Goal: Task Accomplishment & Management: Manage account settings

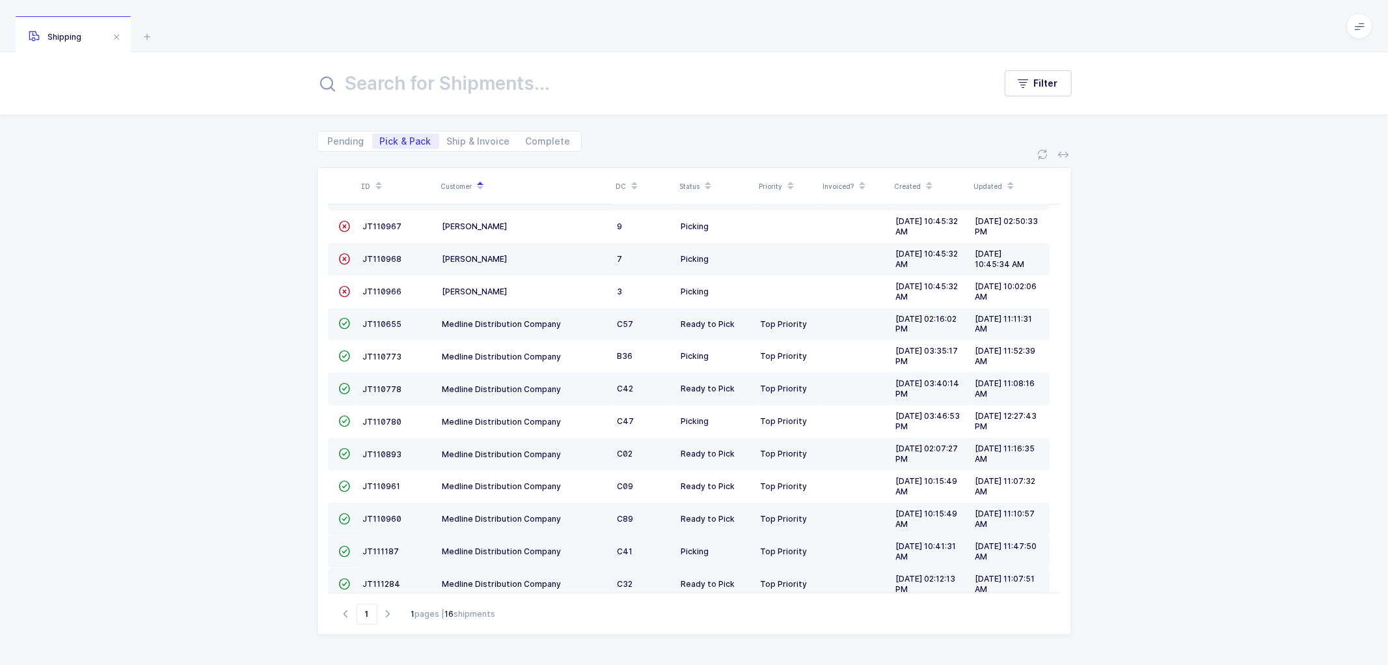
scroll to position [154, 0]
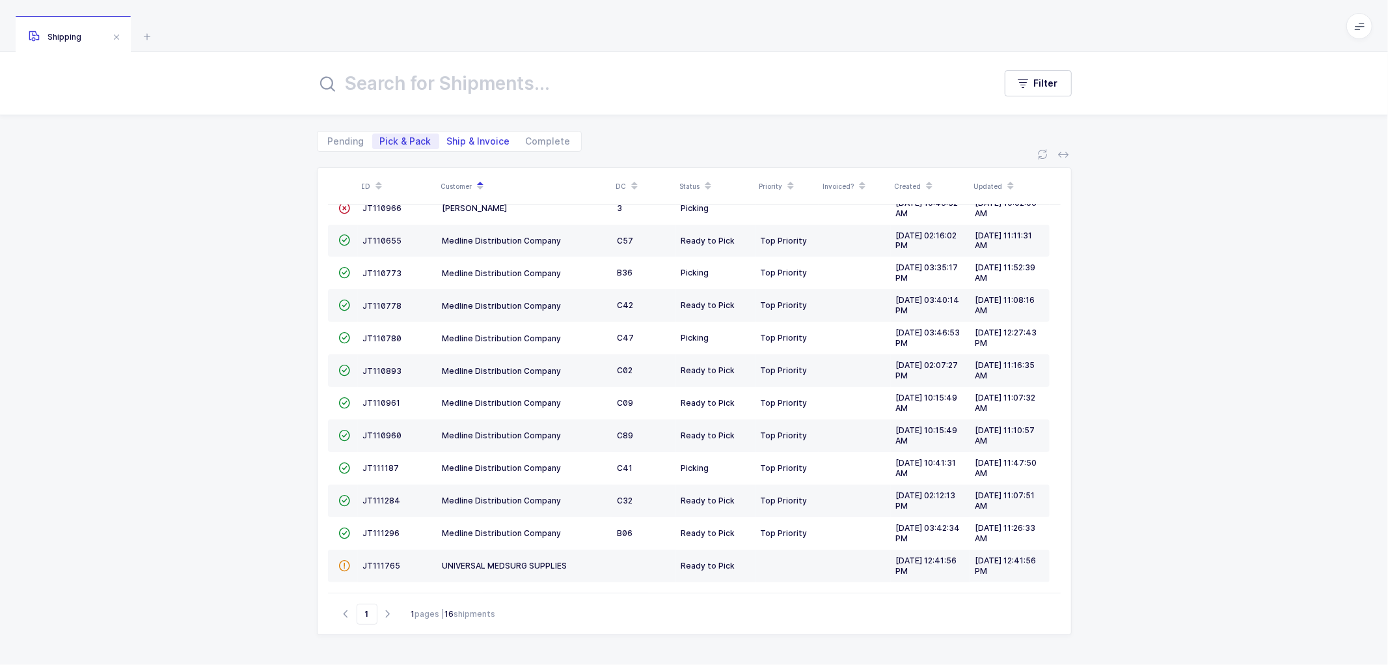
click at [466, 139] on span "Ship & Invoice" at bounding box center [478, 141] width 63 height 9
click at [448, 139] on input "Ship & Invoice" at bounding box center [443, 137] width 8 height 8
radio input "true"
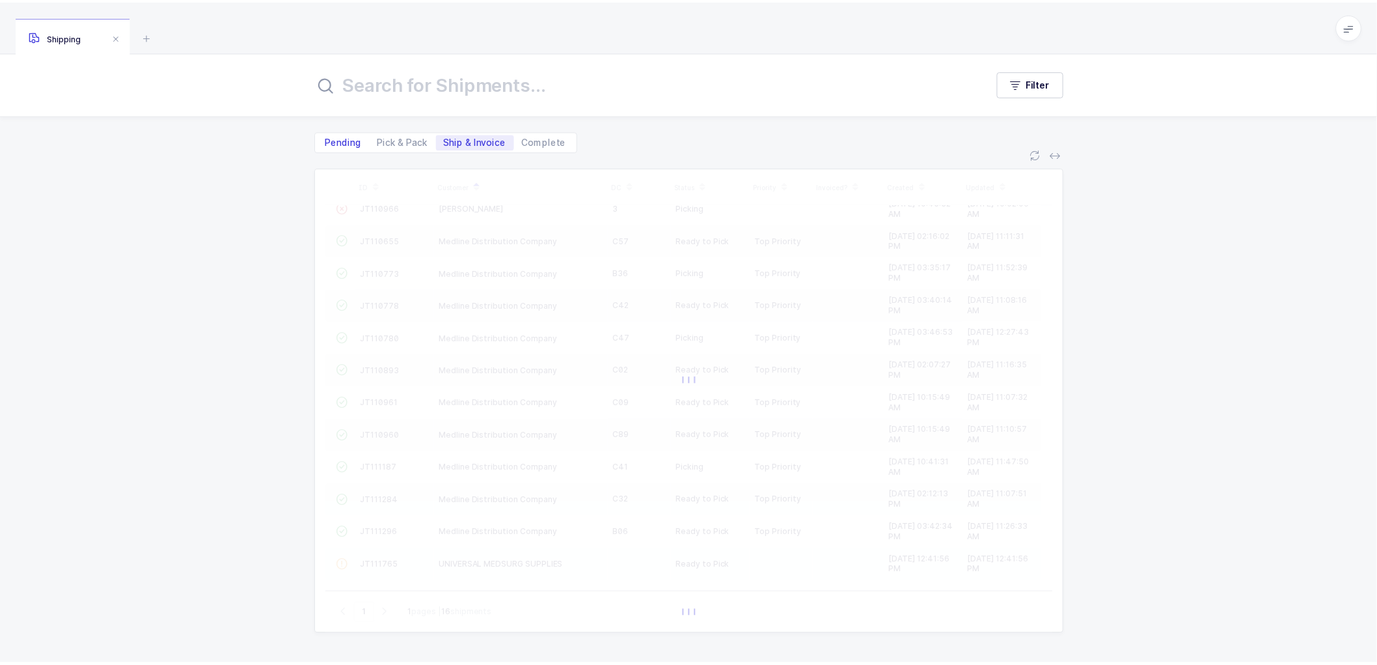
scroll to position [0, 0]
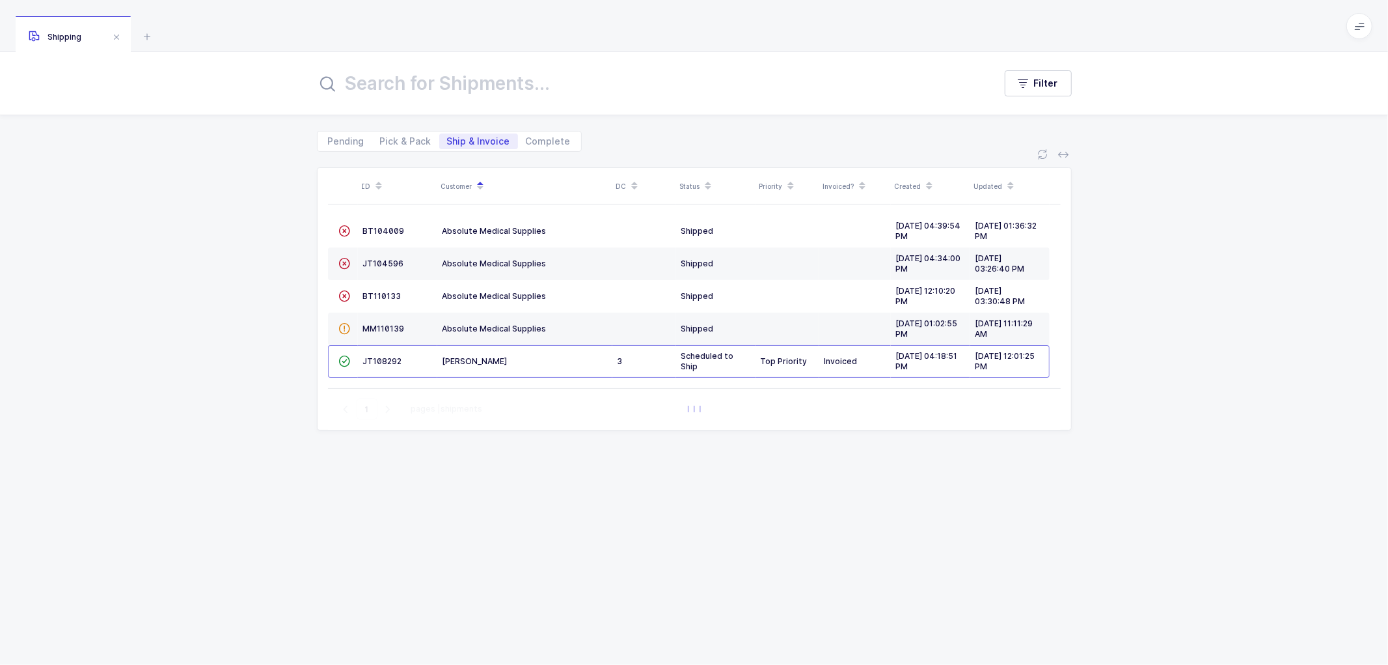
click at [255, 220] on div "ID Customer DC Status Priority Invoiced? Created Updated  BT104009 Absolute Me…" at bounding box center [694, 408] width 1388 height 513
click at [406, 137] on span "Pick & Pack" at bounding box center [405, 141] width 51 height 9
click at [381, 137] on input "Pick & Pack" at bounding box center [376, 137] width 8 height 8
radio input "true"
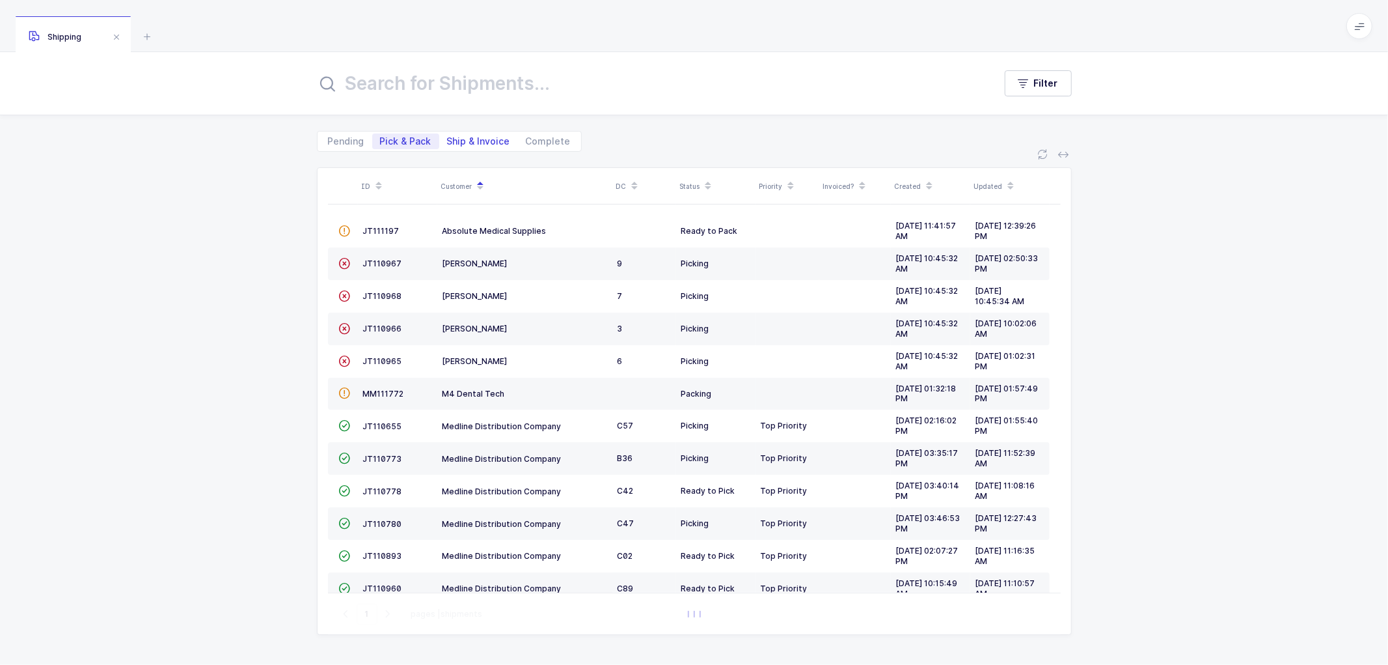
click at [478, 139] on span "Ship & Invoice" at bounding box center [478, 141] width 63 height 9
click at [448, 139] on input "Ship & Invoice" at bounding box center [443, 137] width 8 height 8
radio input "true"
radio input "false"
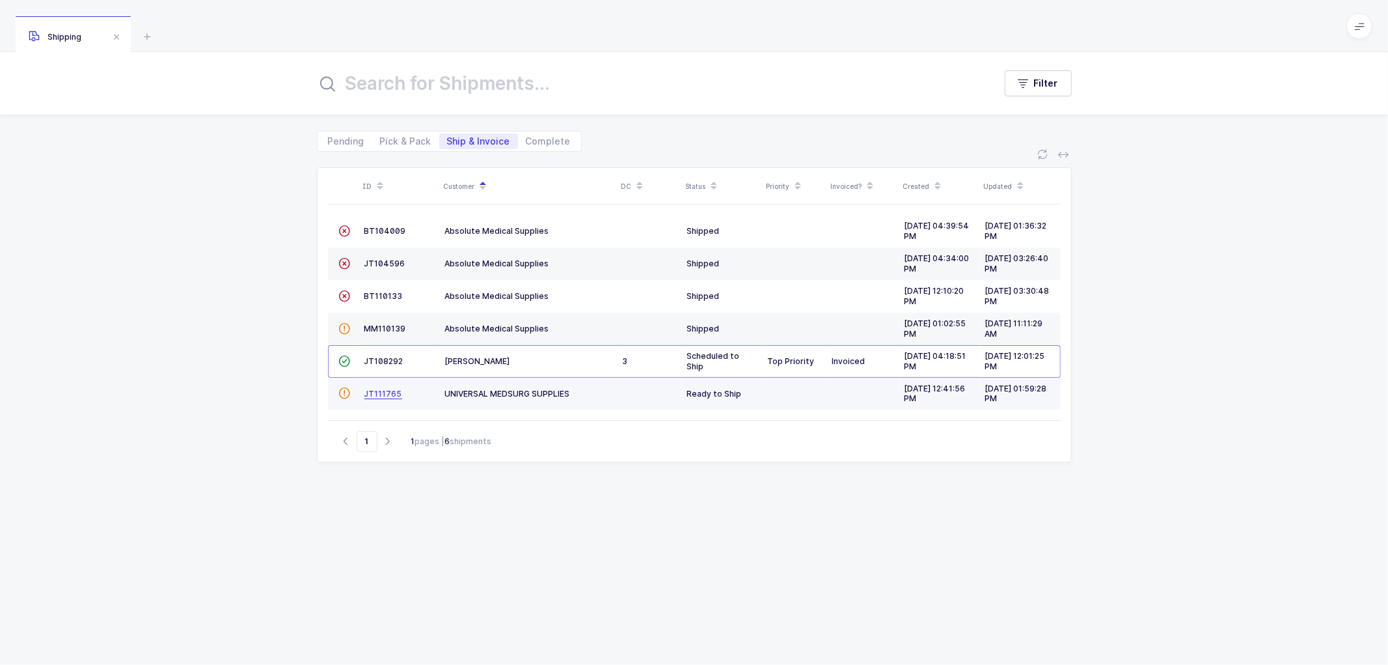
click at [382, 392] on span "JT111765" at bounding box center [383, 394] width 38 height 10
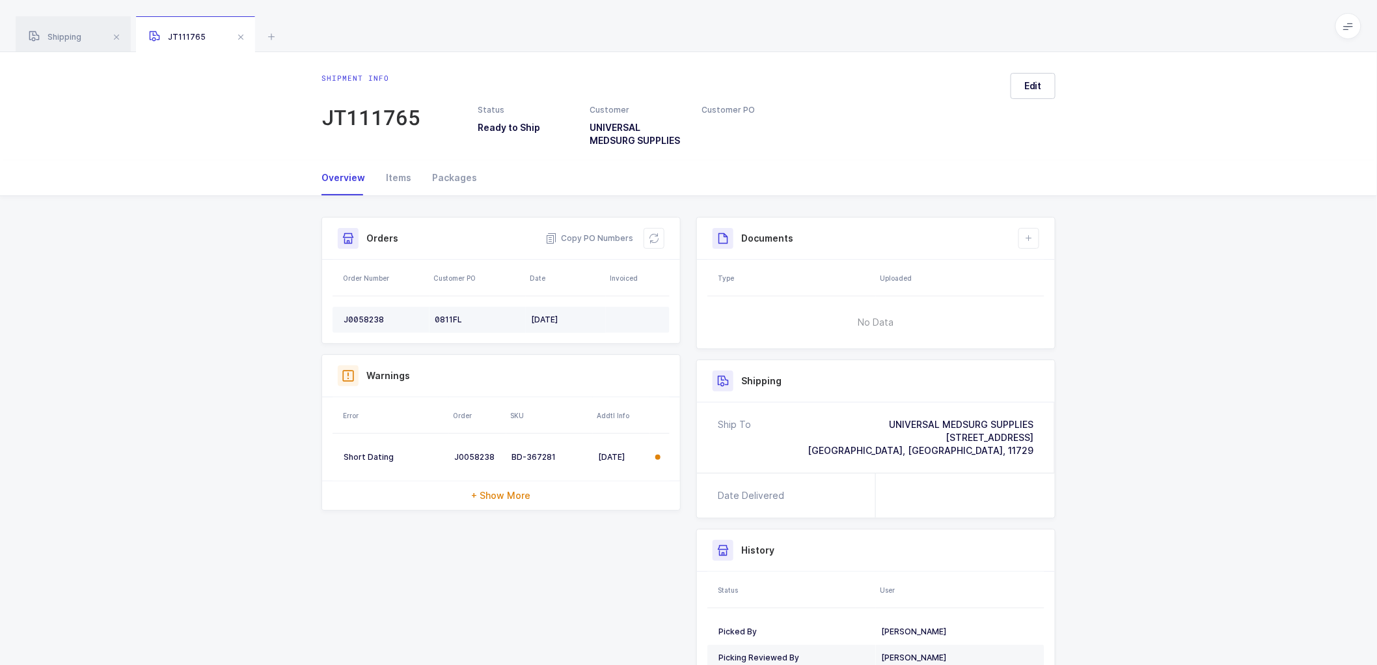
click at [367, 315] on div "J0058238" at bounding box center [384, 319] width 81 height 10
copy div "J0058238"
click at [590, 237] on span "Copy PO Numbers" at bounding box center [589, 238] width 88 height 13
click at [451, 172] on div "Packages" at bounding box center [449, 177] width 55 height 35
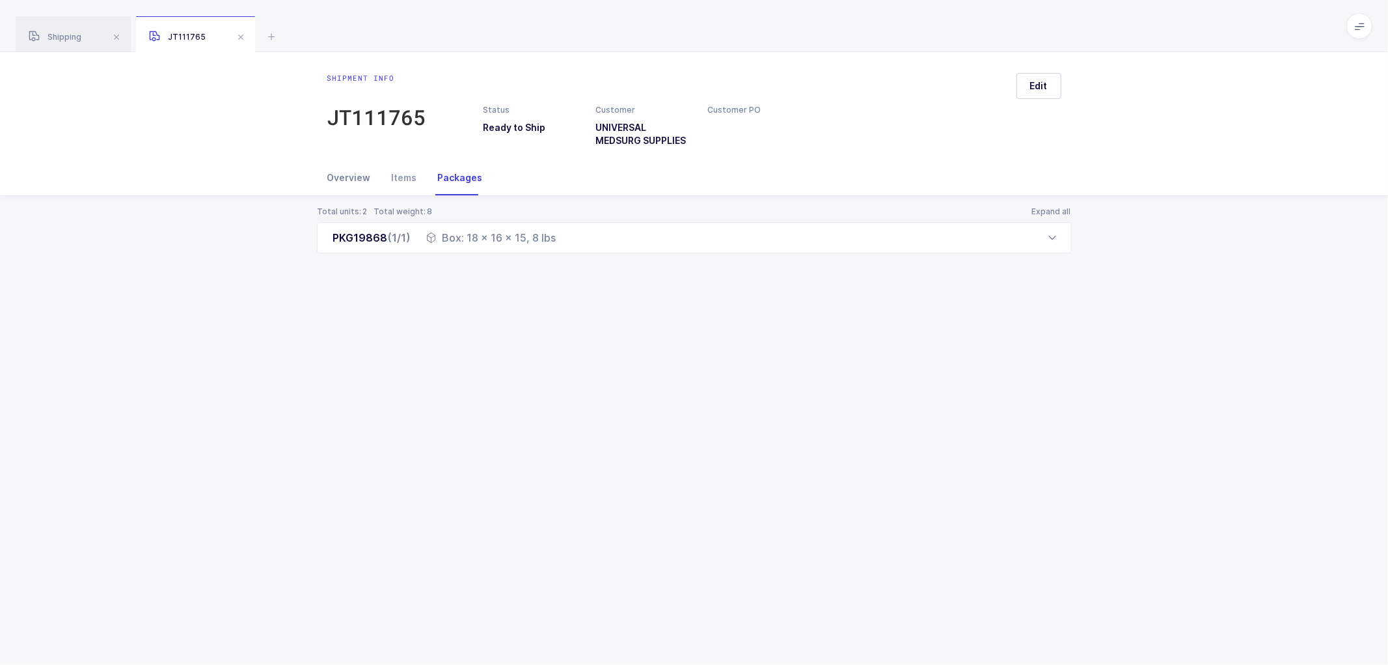
click at [347, 178] on div "Overview" at bounding box center [354, 177] width 54 height 35
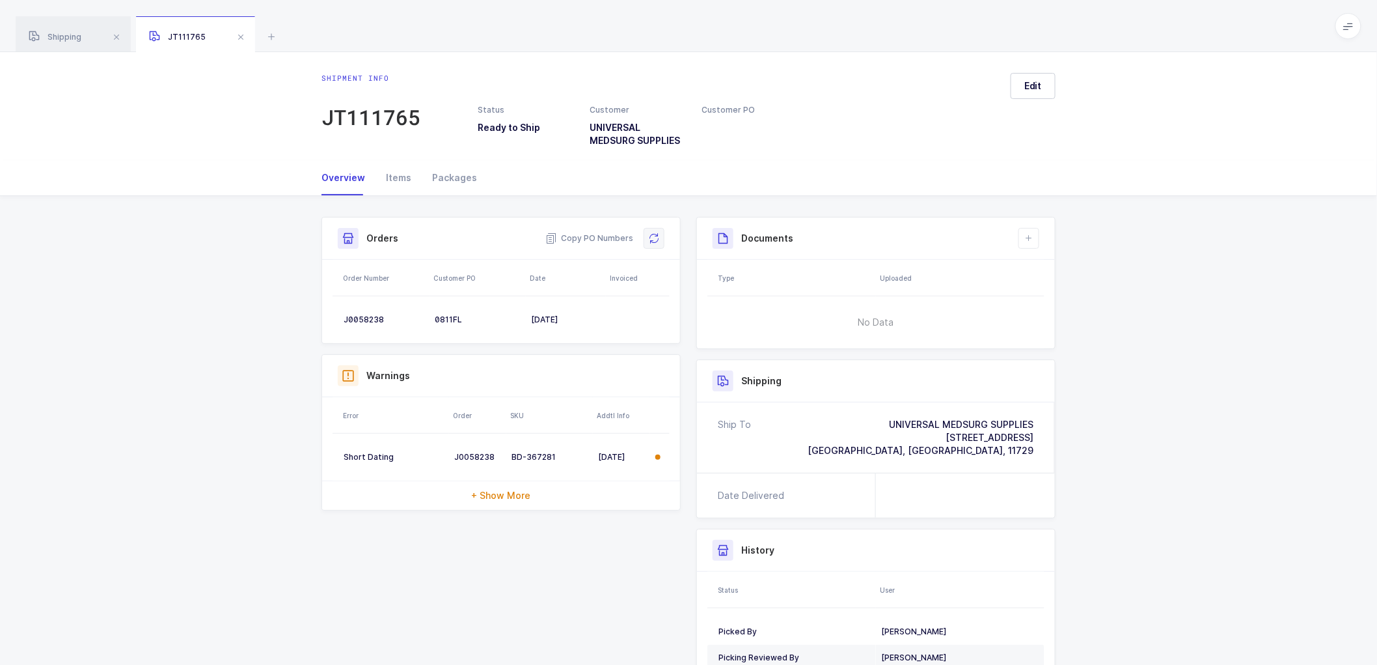
click at [657, 238] on icon at bounding box center [654, 238] width 10 height 10
click at [1030, 85] on span "Edit" at bounding box center [1033, 85] width 18 height 13
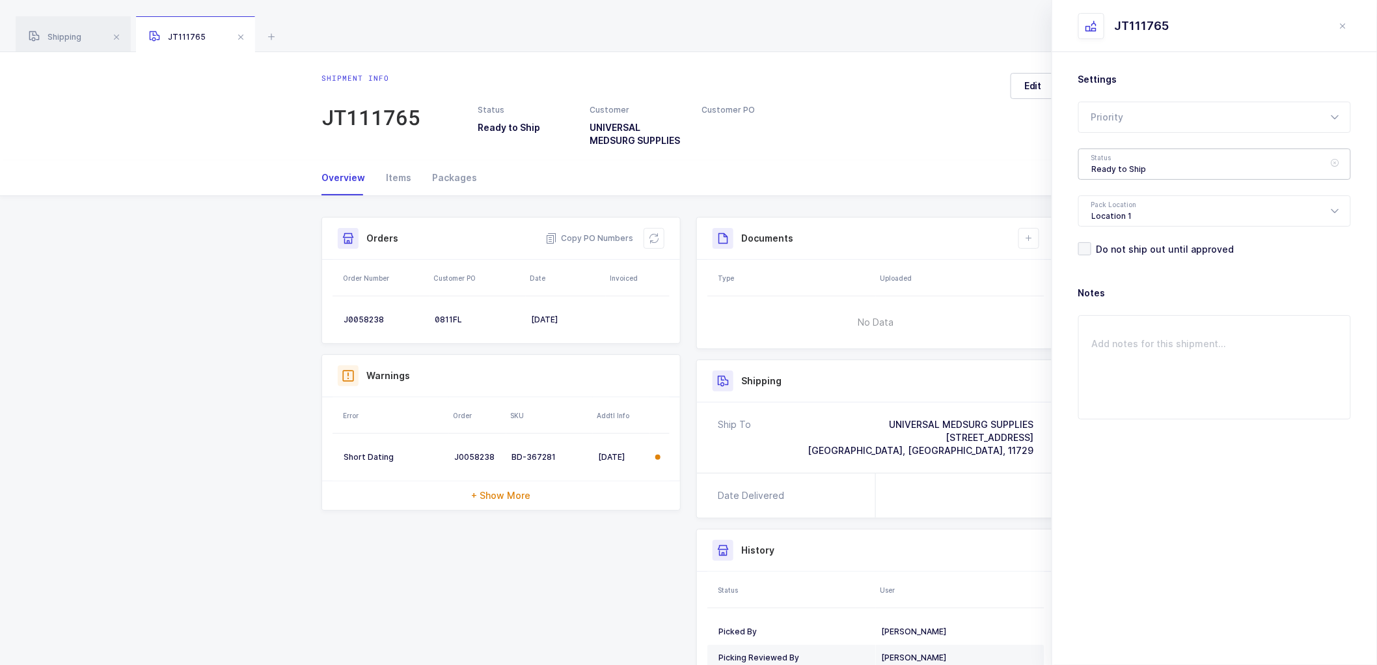
click at [1110, 163] on div "Ready to Ship" at bounding box center [1214, 163] width 273 height 31
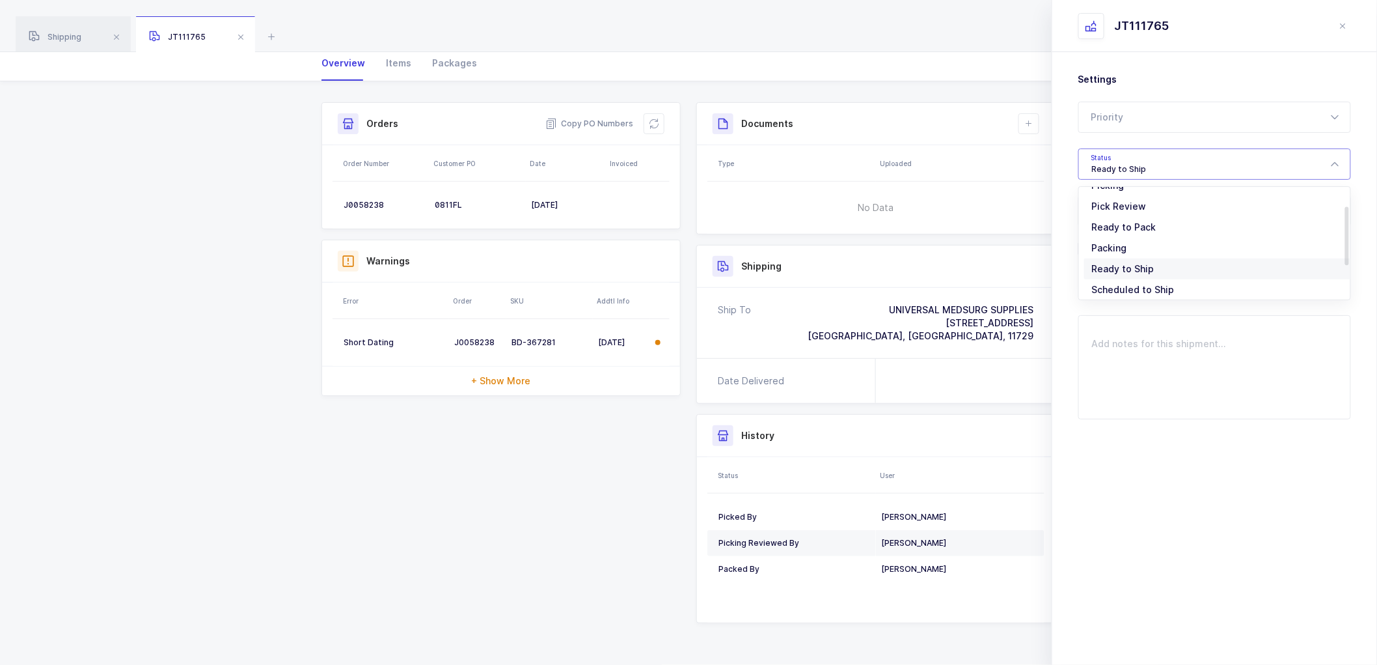
scroll to position [107, 0]
drag, startPoint x: 1105, startPoint y: 251, endPoint x: 1109, endPoint y: 257, distance: 7.0
click at [1105, 252] on li "Scheduled to Ship" at bounding box center [1220, 243] width 272 height 21
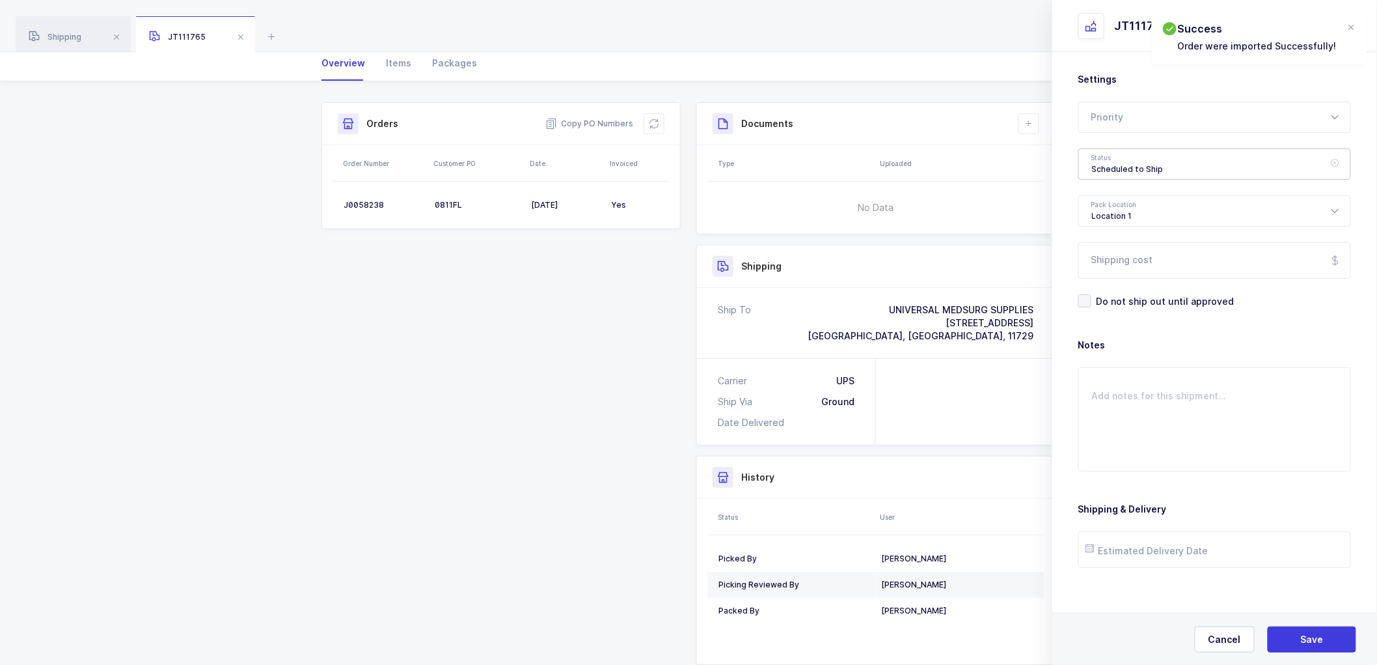
click at [1142, 163] on div "Scheduled to Ship" at bounding box center [1214, 163] width 273 height 31
click at [1112, 264] on span "Shipped" at bounding box center [1110, 263] width 37 height 11
type input "Shipped"
click at [1308, 635] on span "Save" at bounding box center [1312, 639] width 23 height 13
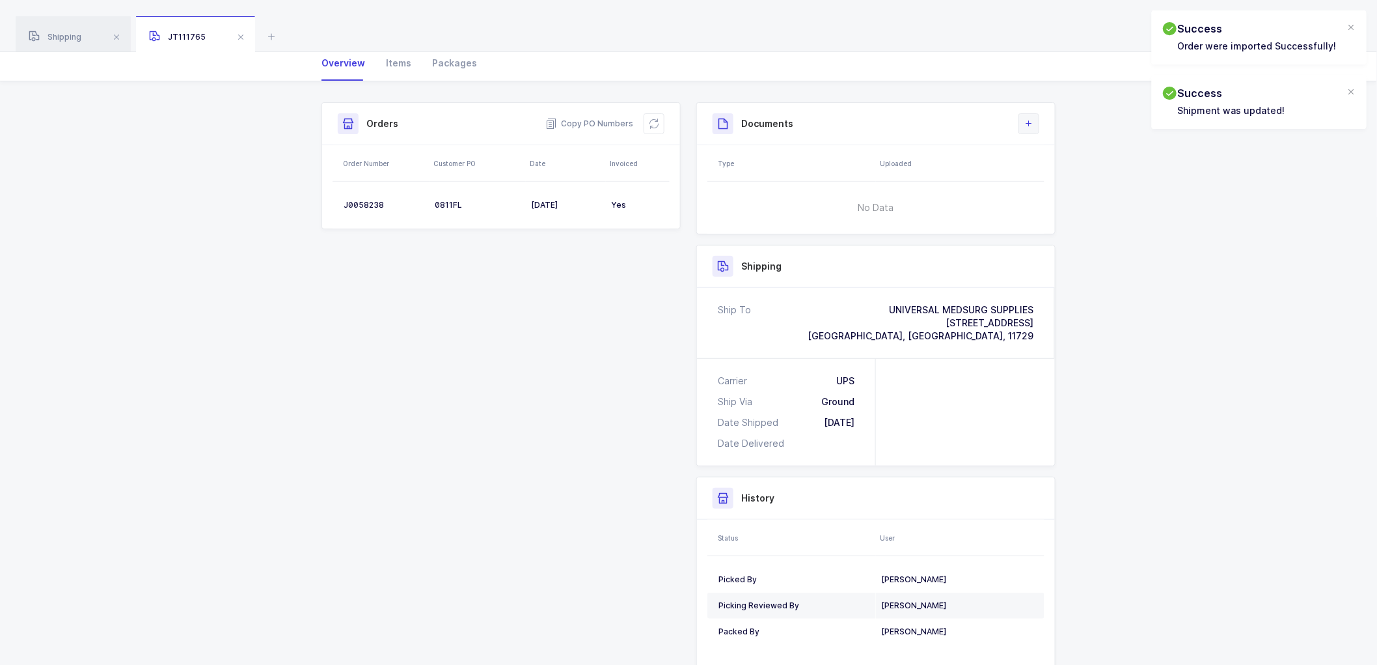
click at [1024, 124] on icon at bounding box center [1029, 123] width 10 height 10
click at [1087, 160] on li "Create Document" at bounding box center [1072, 160] width 97 height 21
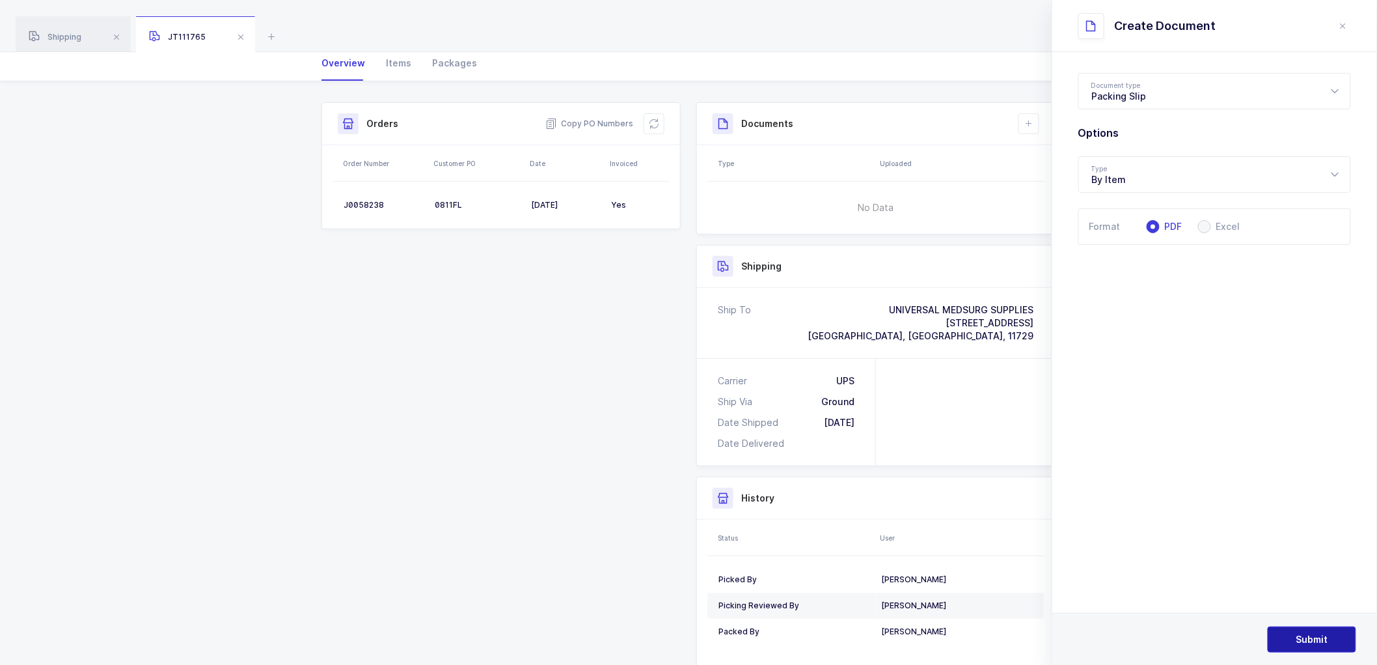
click at [1319, 629] on button "Submit" at bounding box center [1312, 639] width 89 height 26
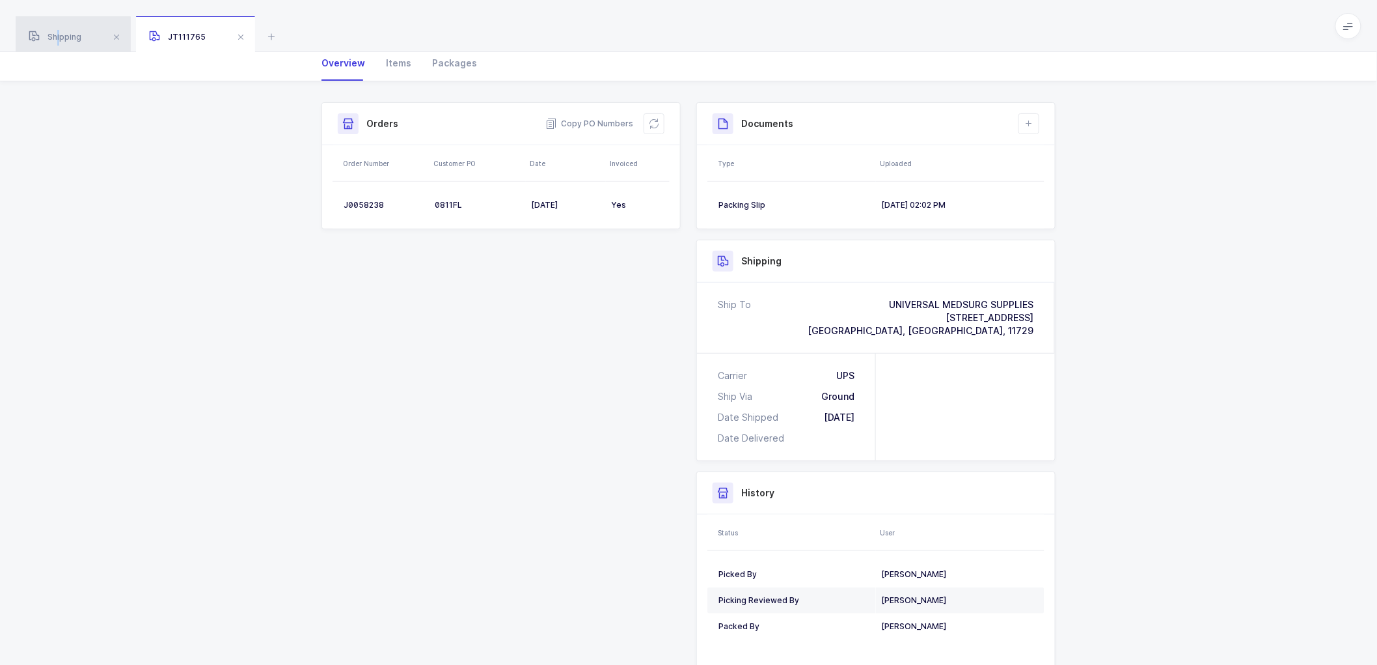
drag, startPoint x: 59, startPoint y: 31, endPoint x: 353, endPoint y: 33, distance: 294.8
click at [61, 30] on div "Shipping" at bounding box center [73, 34] width 115 height 36
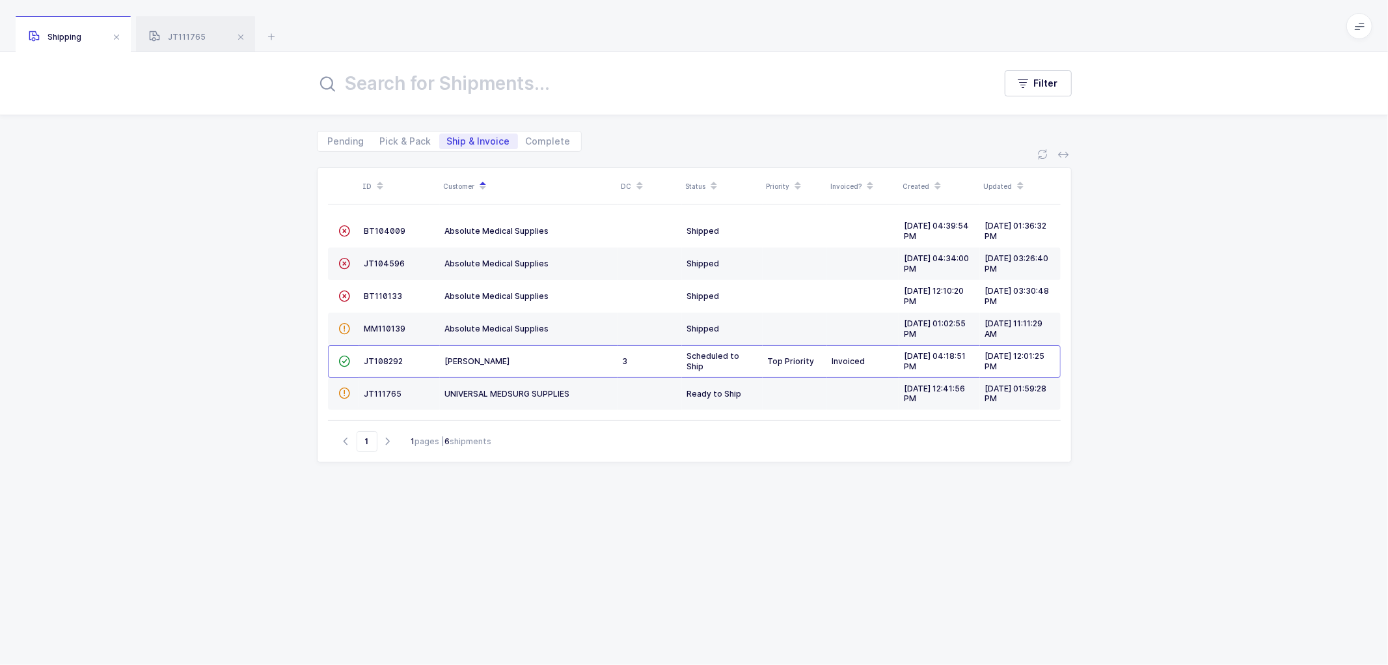
click at [76, 40] on span "Shipping" at bounding box center [55, 37] width 53 height 10
click at [218, 280] on div "ID Customer DC Status Priority Invoiced? Created Updated  BT104009 Absolute Me…" at bounding box center [694, 408] width 1388 height 513
click at [186, 39] on span "JT111765" at bounding box center [177, 37] width 57 height 10
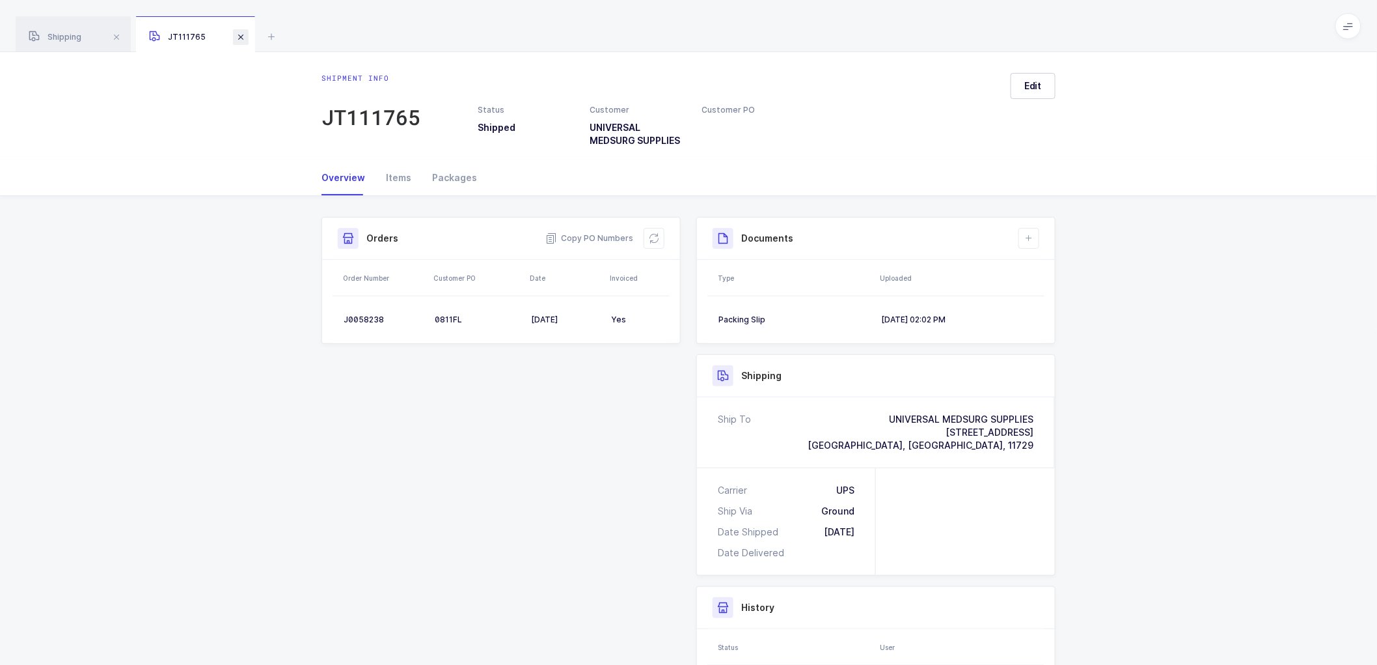
click at [238, 36] on span at bounding box center [241, 37] width 16 height 16
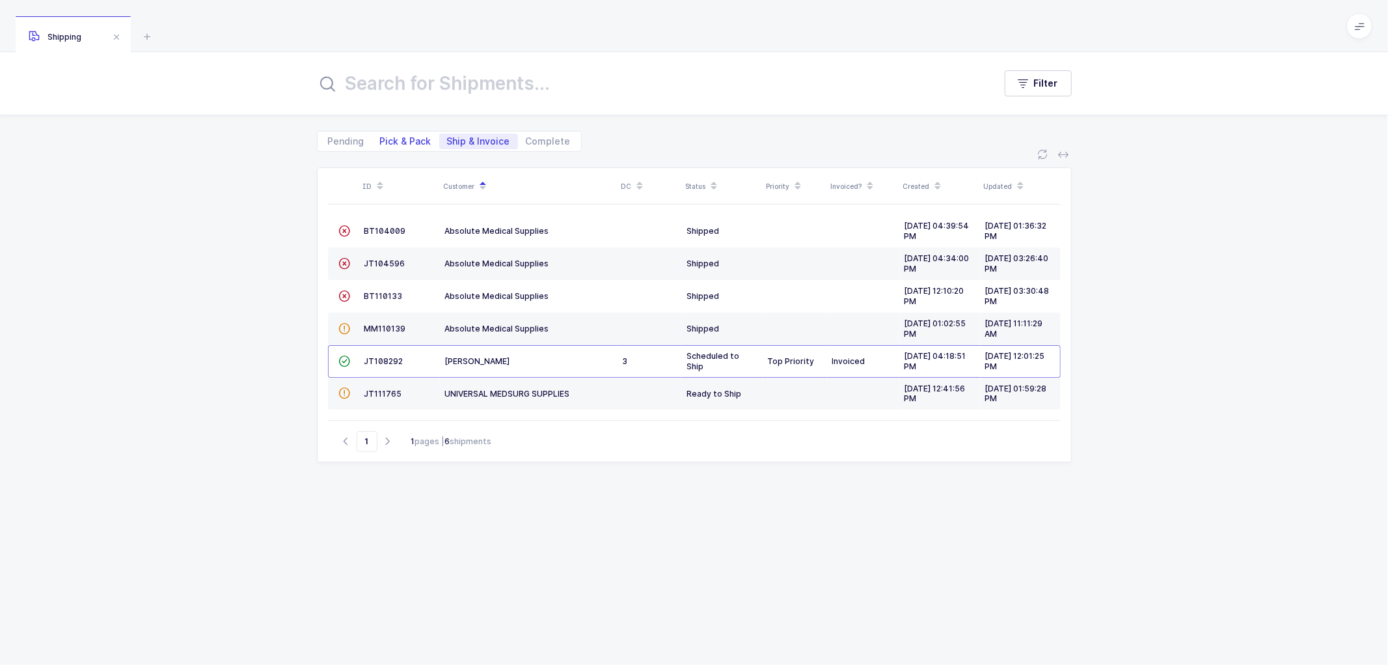
click at [394, 141] on span "Pick & Pack" at bounding box center [405, 141] width 51 height 9
click at [381, 141] on input "Pick & Pack" at bounding box center [376, 137] width 8 height 8
radio input "true"
radio input "false"
click at [535, 147] on span "Complete" at bounding box center [548, 141] width 61 height 16
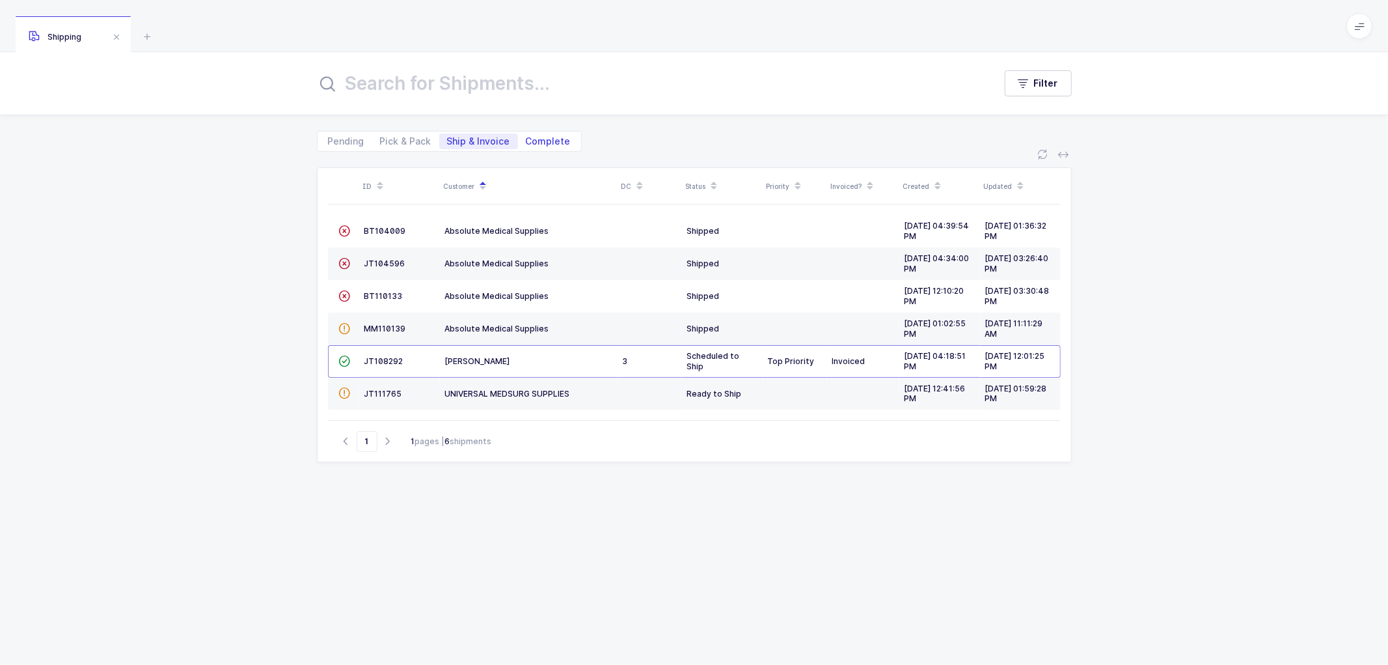
click at [527, 142] on input "Complete" at bounding box center [522, 137] width 8 height 8
radio input "true"
radio input "false"
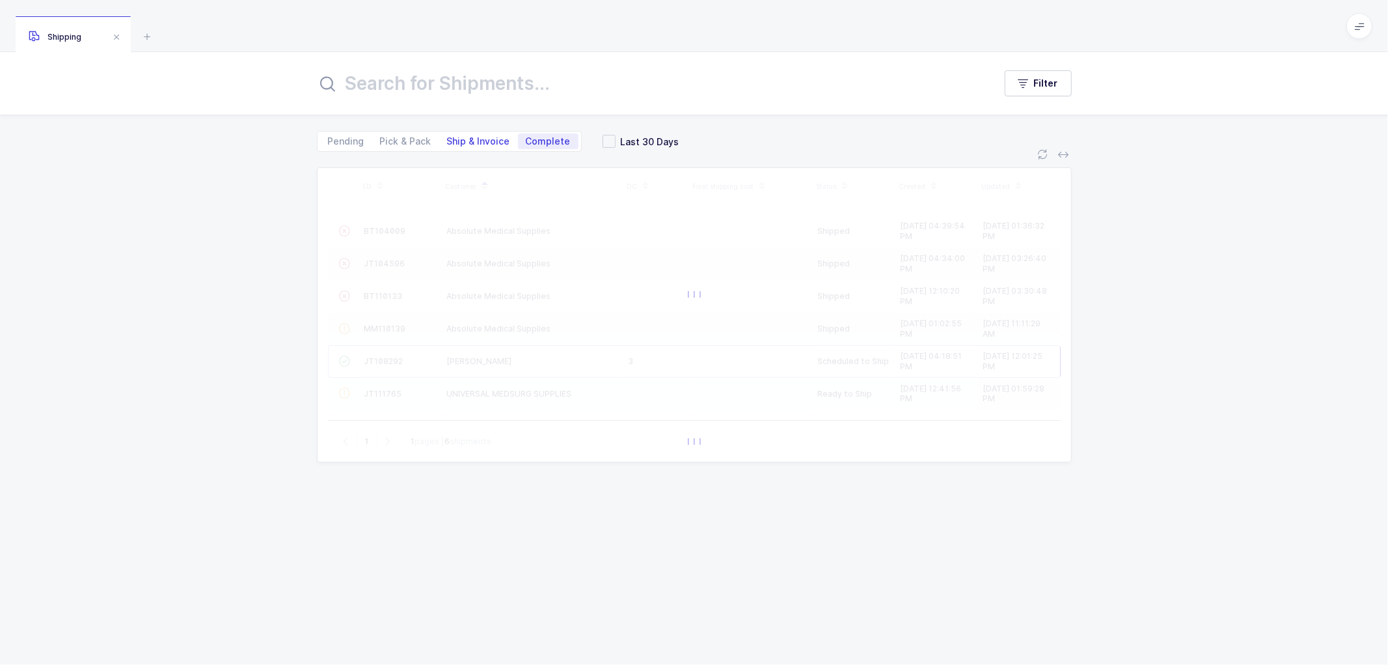
click at [473, 137] on span "Ship & Invoice" at bounding box center [478, 141] width 63 height 9
click at [448, 137] on input "Ship & Invoice" at bounding box center [443, 137] width 8 height 8
radio input "true"
radio input "false"
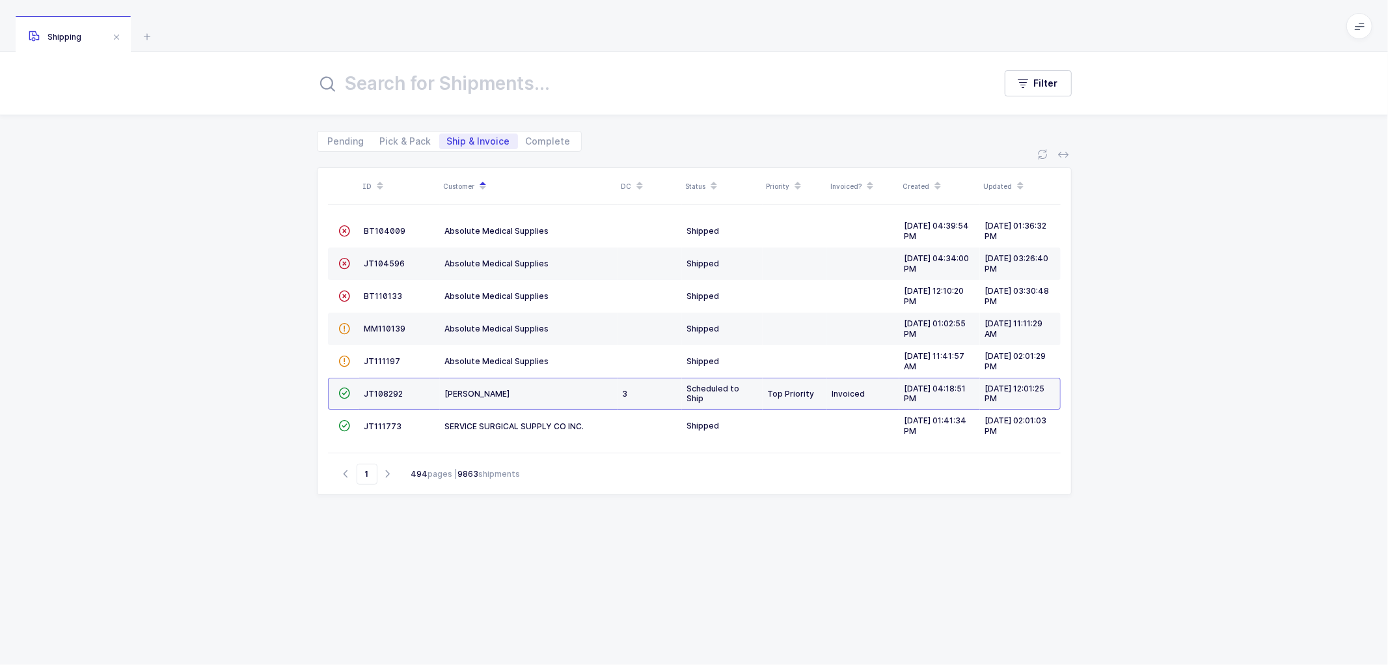
click at [208, 305] on div "ID Customer DC Status Priority Invoiced? Created Updated  BT104009 Absolute Me…" at bounding box center [694, 408] width 1388 height 513
click at [375, 423] on span "JT111773" at bounding box center [383, 426] width 38 height 10
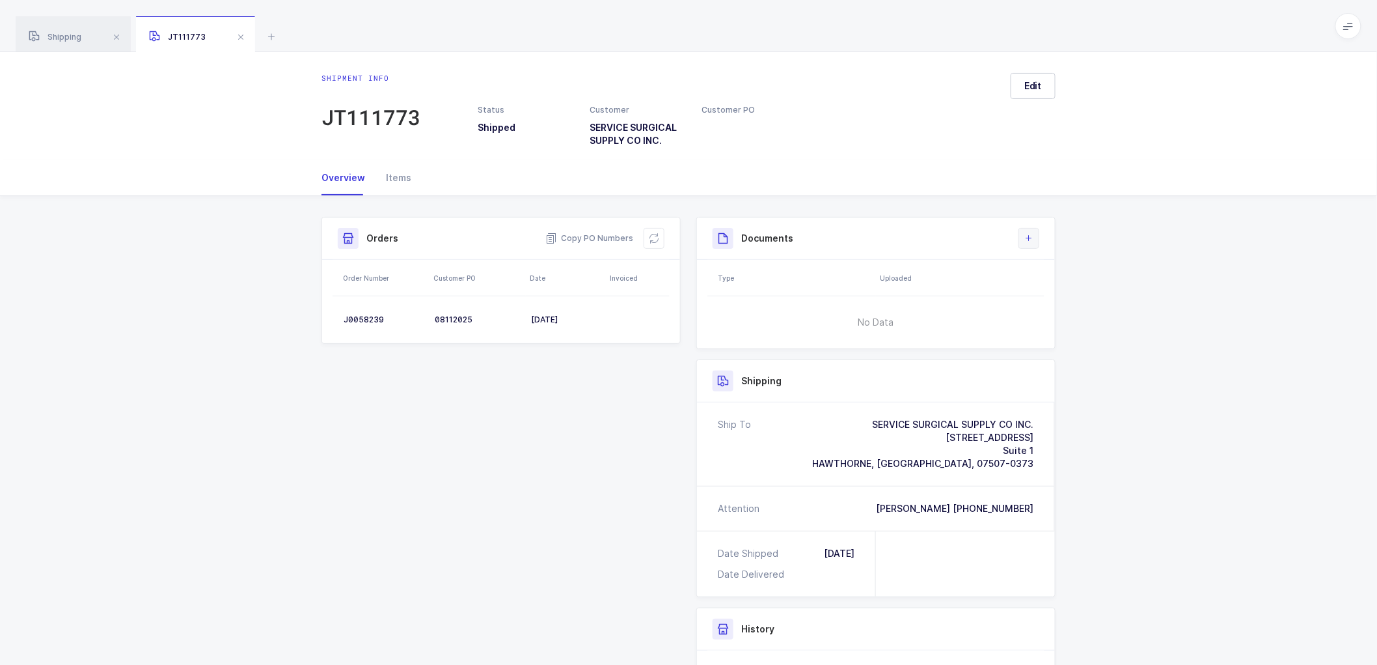
click at [1030, 233] on icon at bounding box center [1029, 238] width 10 height 10
click at [1049, 275] on li "Create Document" at bounding box center [1072, 275] width 97 height 21
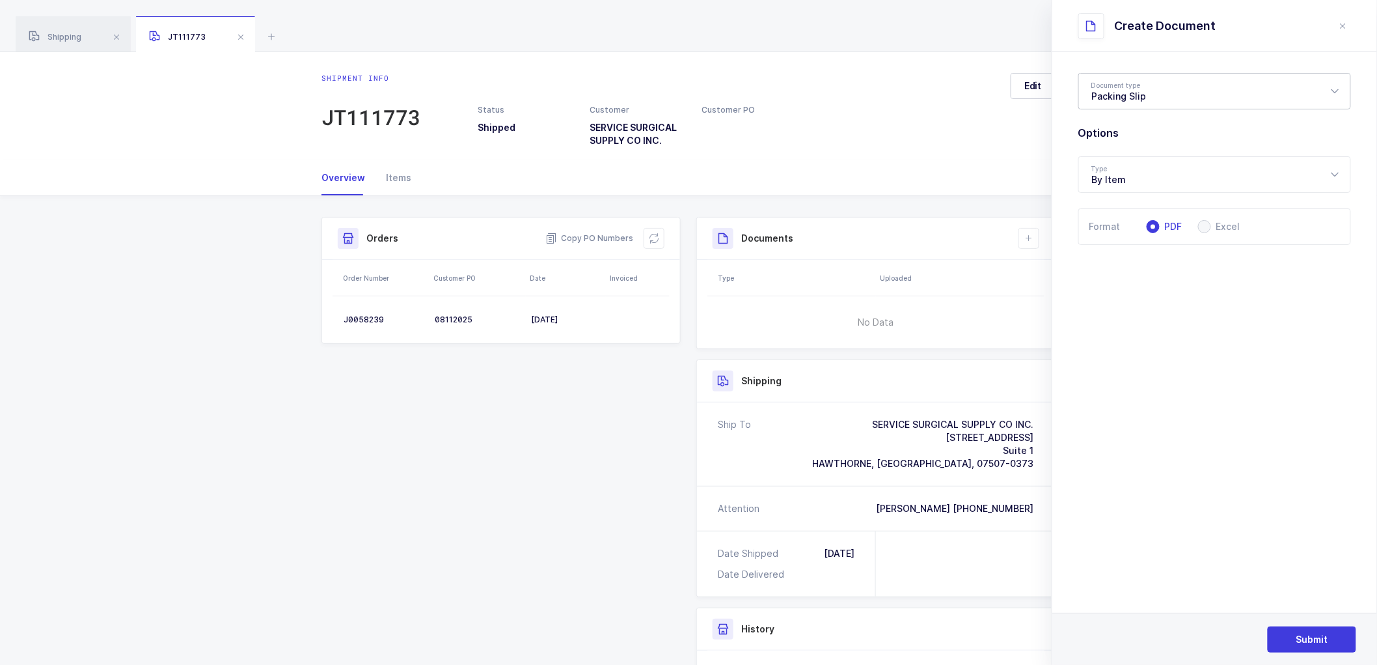
click at [1129, 92] on div "Packing Slip" at bounding box center [1214, 91] width 273 height 36
click at [1201, 426] on section "Document type Packing Slip Packing Slip Package Contents Label Options Type By …" at bounding box center [1214, 358] width 325 height 612
drag, startPoint x: 1315, startPoint y: 636, endPoint x: 1251, endPoint y: 548, distance: 109.0
click at [1315, 635] on span "Submit" at bounding box center [1313, 639] width 32 height 13
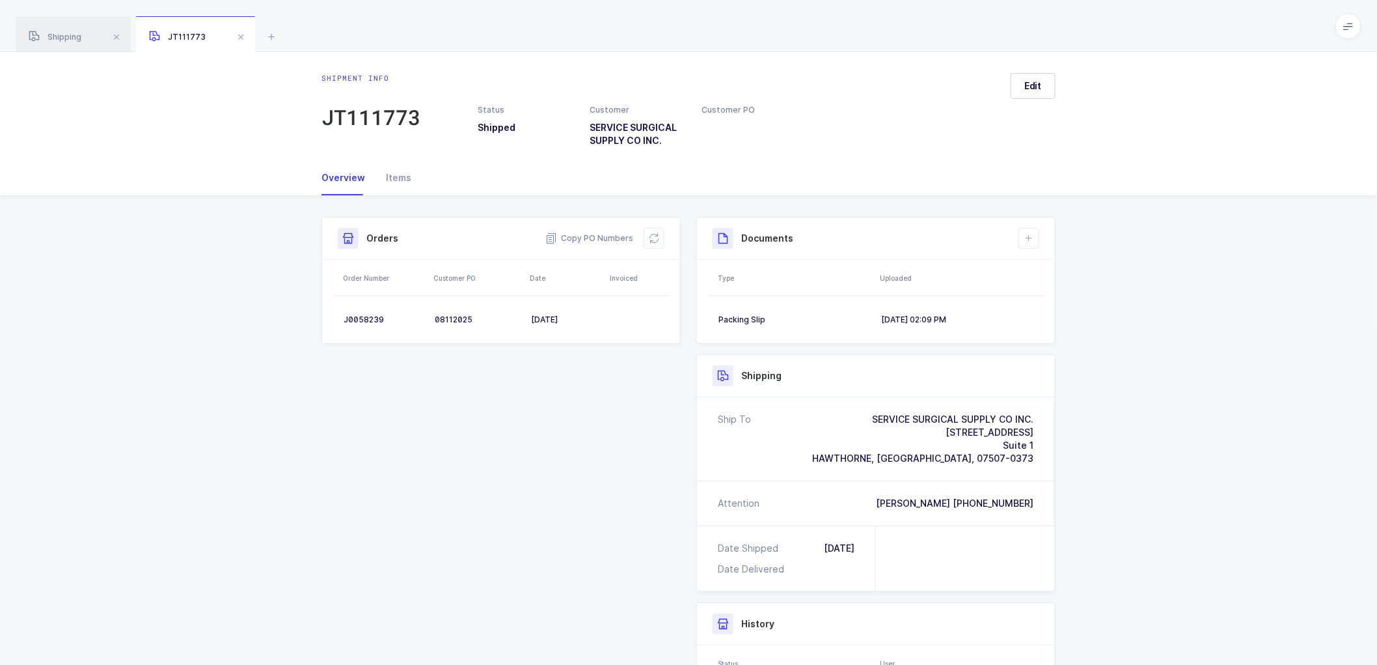
drag, startPoint x: 1109, startPoint y: 352, endPoint x: 1101, endPoint y: 333, distance: 20.7
click at [1109, 352] on div "Shipment Info Shipment Number JT111773 Status Shipped Customer SERVICE SURGICAL…" at bounding box center [688, 509] width 1377 height 627
click at [1036, 233] on button at bounding box center [1029, 238] width 21 height 21
click at [1065, 275] on li "Create Document" at bounding box center [1072, 275] width 97 height 21
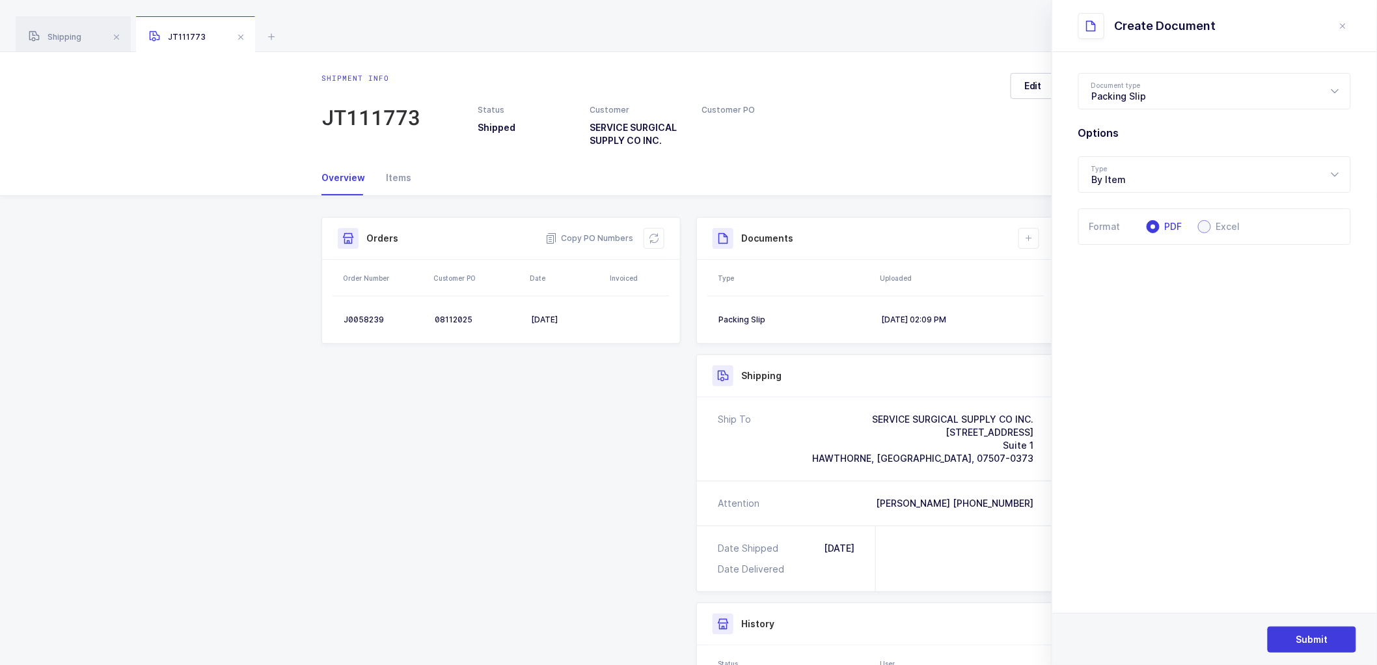
click at [1209, 225] on span at bounding box center [1204, 226] width 13 height 13
click at [1209, 225] on input "Excel" at bounding box center [1204, 226] width 13 height 13
radio input "true"
radio input "false"
radio input "true"
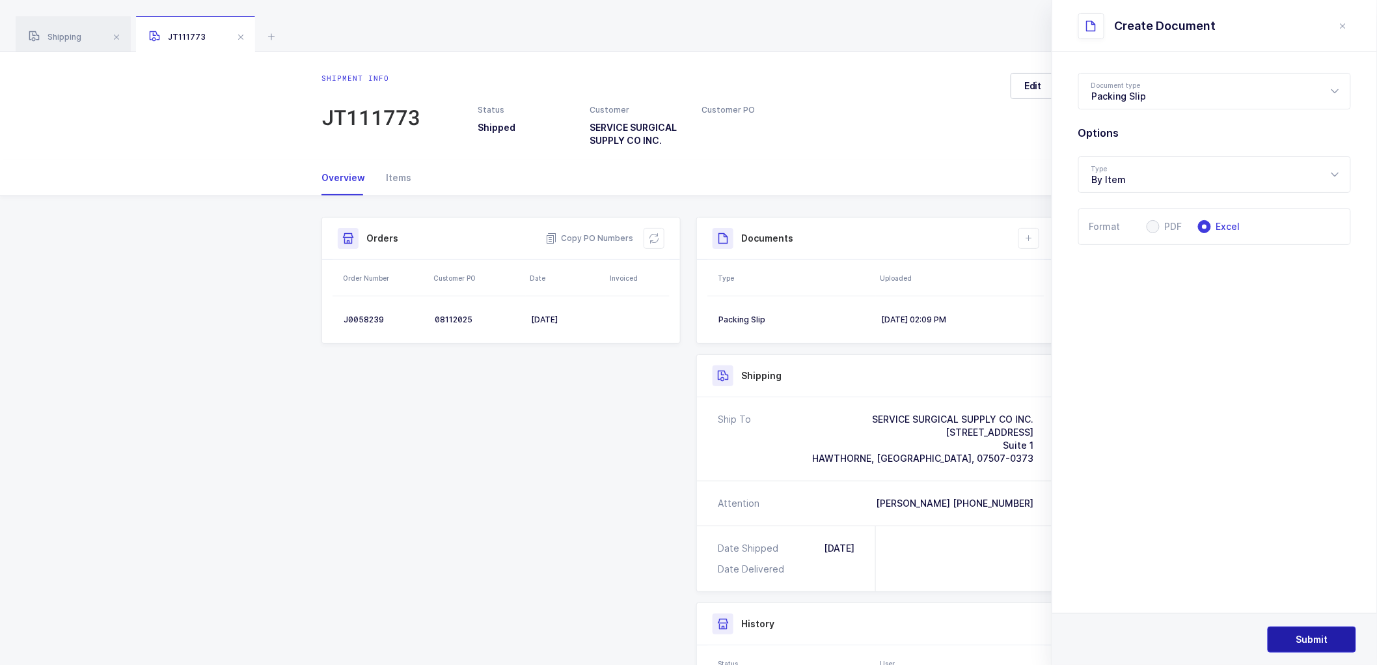
click at [1304, 633] on span "Submit" at bounding box center [1313, 639] width 32 height 13
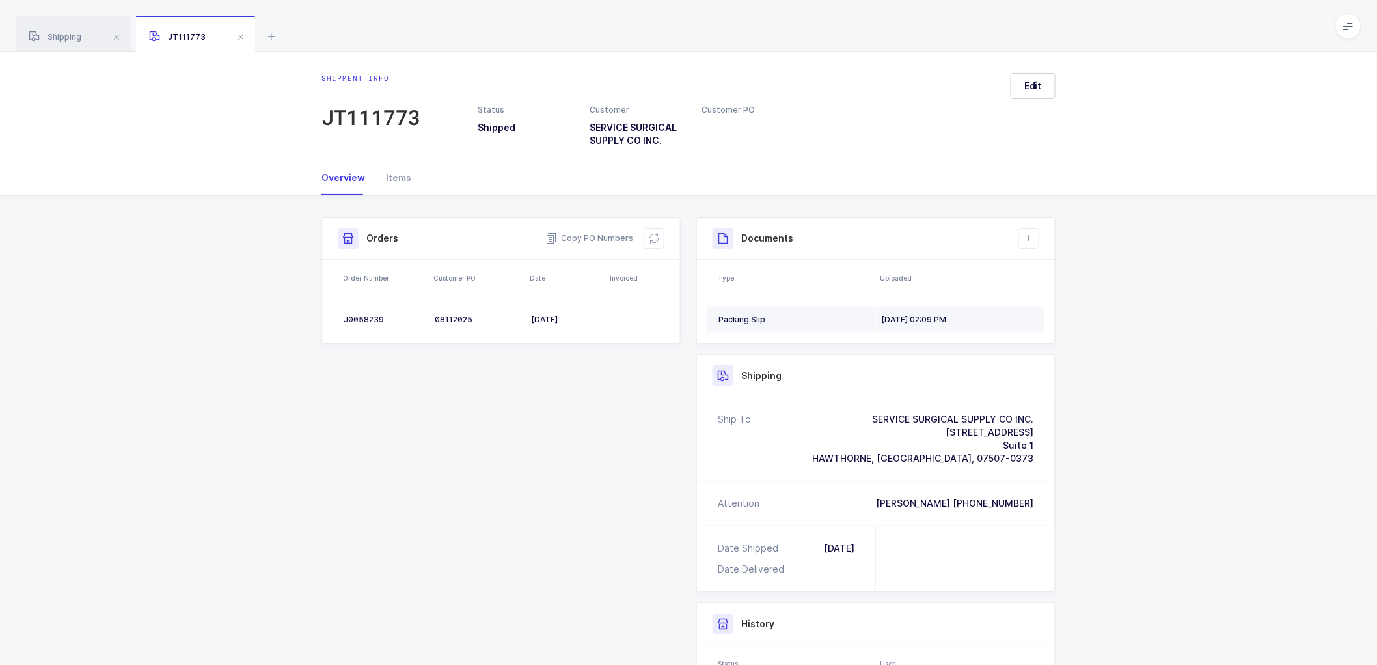
click at [882, 314] on div "[DATE] 02:09 PM" at bounding box center [957, 319] width 152 height 10
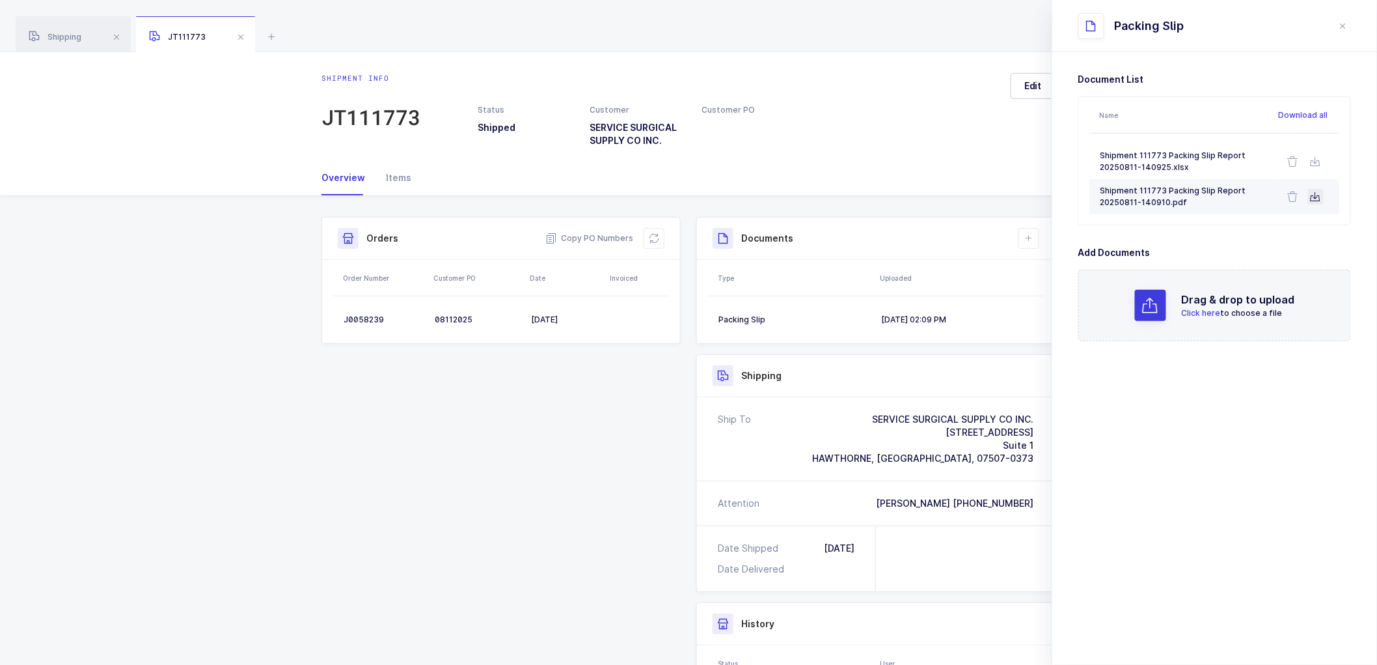
click at [1317, 196] on icon at bounding box center [1316, 196] width 10 height 10
click at [365, 314] on div "J0058239" at bounding box center [384, 319] width 81 height 10
copy div "J0058239"
click at [607, 417] on div "Shipment Info Shipment Number JT111773 Status Shipped Customer SERVICE SURGICAL…" at bounding box center [689, 504] width 750 height 575
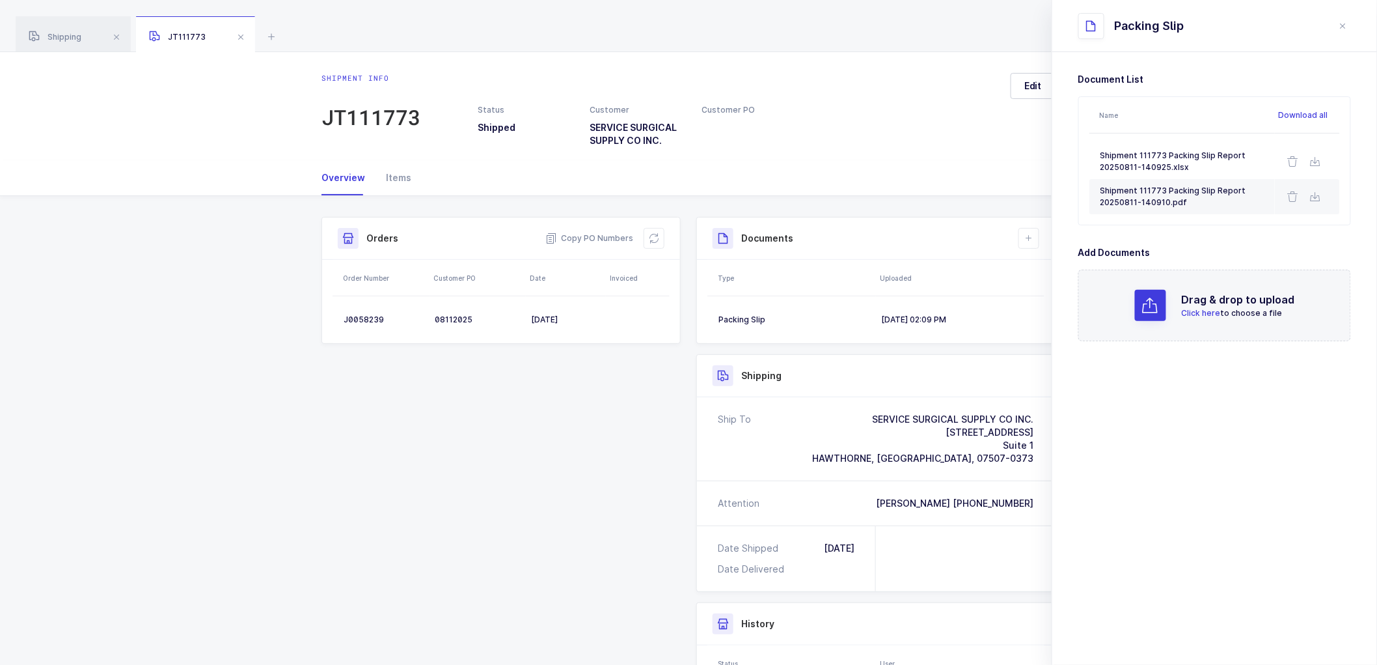
drag, startPoint x: 570, startPoint y: 407, endPoint x: 620, endPoint y: 379, distance: 58.0
click at [571, 406] on div "Shipment Info Shipment Number JT111773 Status Shipped Customer SERVICE SURGICAL…" at bounding box center [689, 504] width 750 height 575
click at [1342, 22] on icon "close drawer" at bounding box center [1343, 26] width 10 height 10
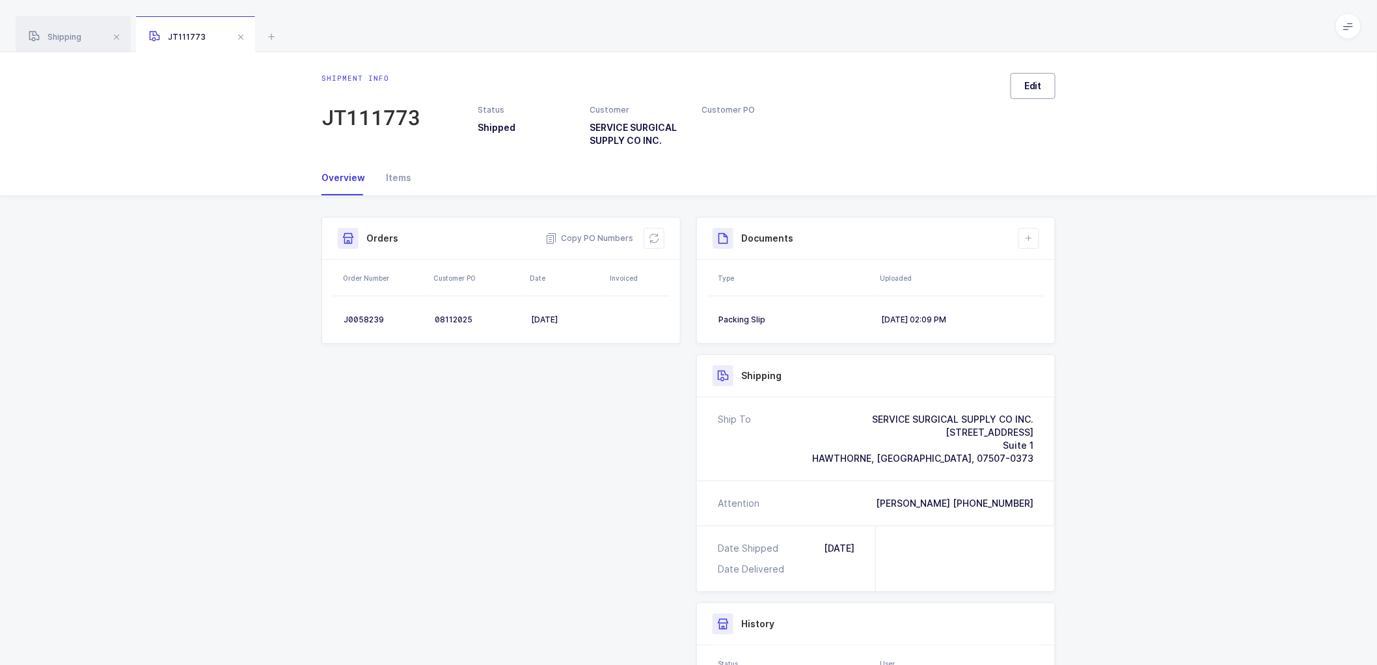
click at [1038, 79] on span "Edit" at bounding box center [1033, 85] width 18 height 13
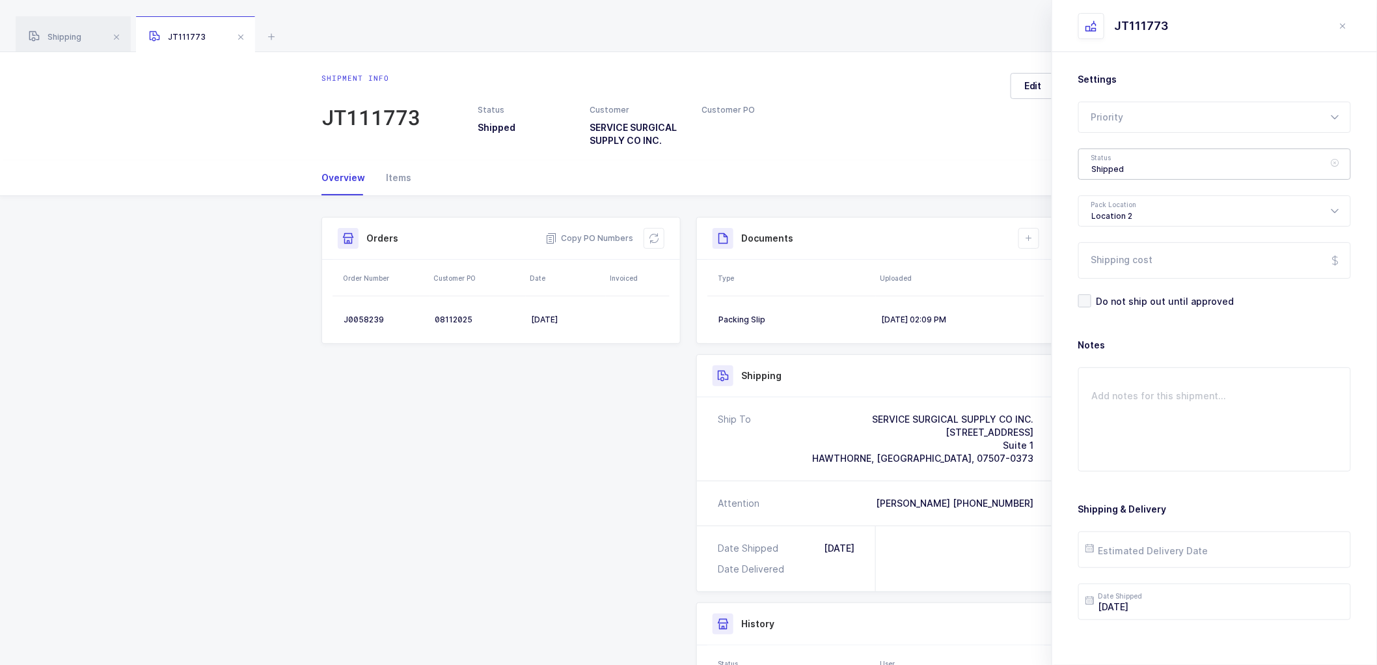
click at [1133, 170] on div "Shipped" at bounding box center [1214, 163] width 273 height 31
click at [1126, 239] on span "Scheduled to Ship" at bounding box center [1133, 243] width 83 height 11
type input "Scheduled to Ship"
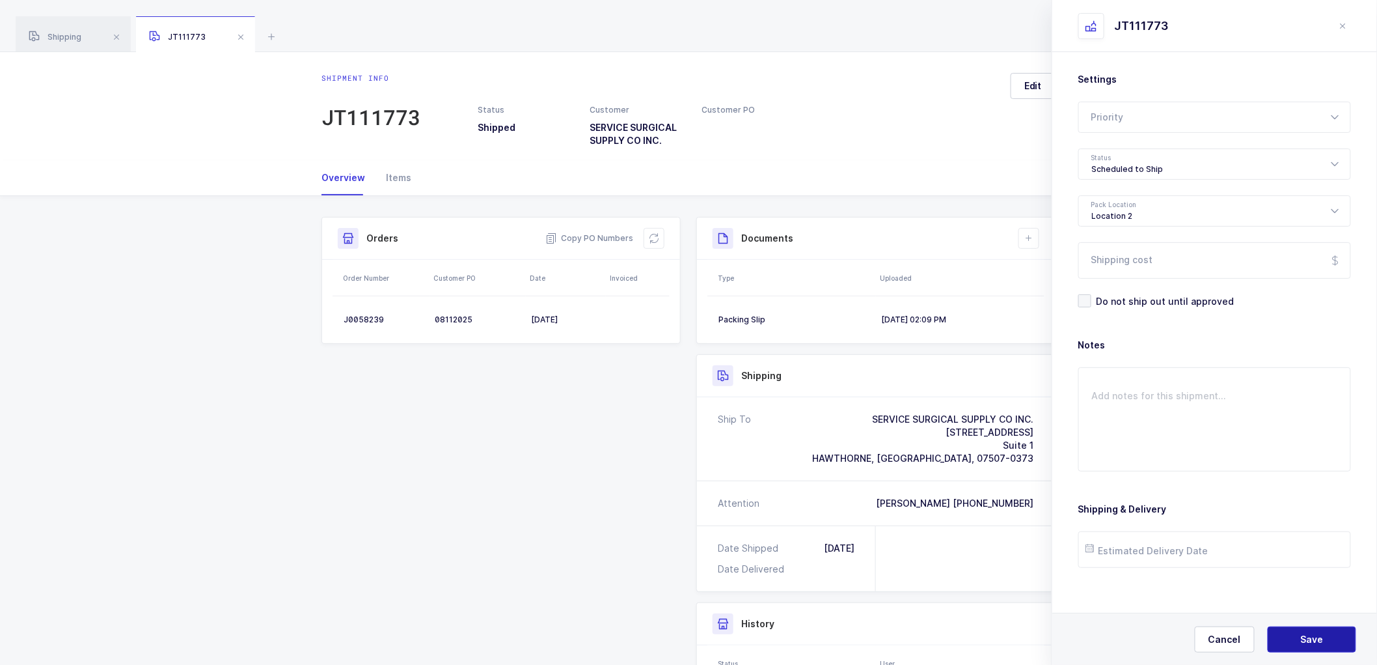
drag, startPoint x: 1302, startPoint y: 640, endPoint x: 1237, endPoint y: 504, distance: 150.5
click at [1302, 638] on span "Save" at bounding box center [1312, 639] width 23 height 13
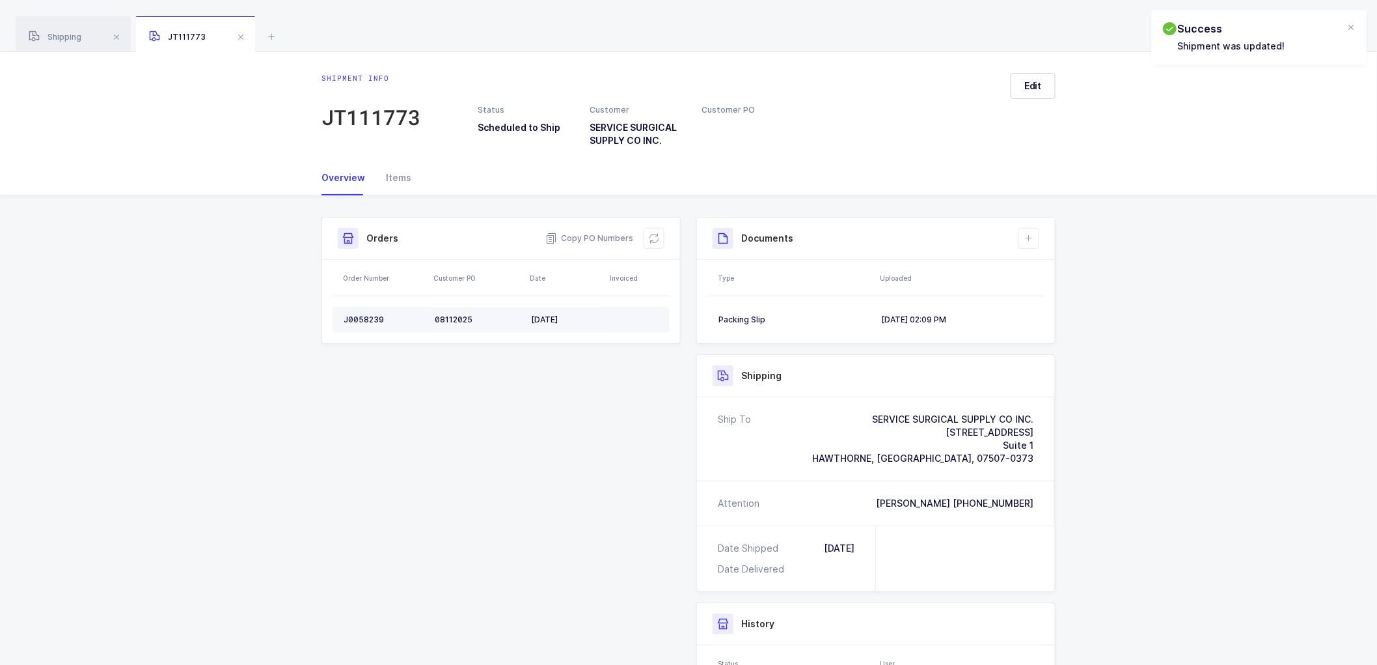
click at [359, 314] on div "J0058239" at bounding box center [384, 319] width 81 height 10
copy div "J0058239"
drag, startPoint x: 655, startPoint y: 225, endPoint x: 659, endPoint y: 232, distance: 8.2
click at [659, 229] on div "Orders Copy PO Numbers" at bounding box center [501, 238] width 358 height 42
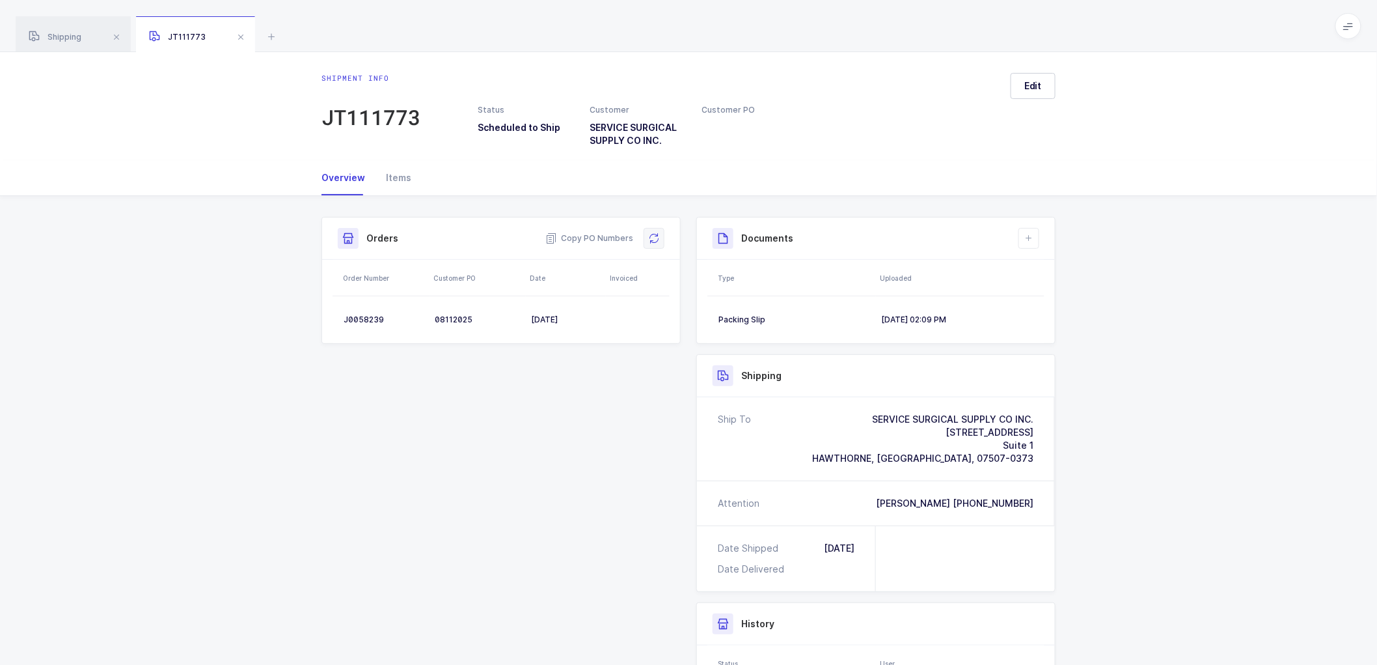
click at [655, 234] on icon at bounding box center [654, 238] width 10 height 10
drag, startPoint x: 880, startPoint y: 314, endPoint x: 944, endPoint y: 312, distance: 64.5
click at [883, 314] on td "[DATE] 02:09 PM" at bounding box center [960, 320] width 169 height 26
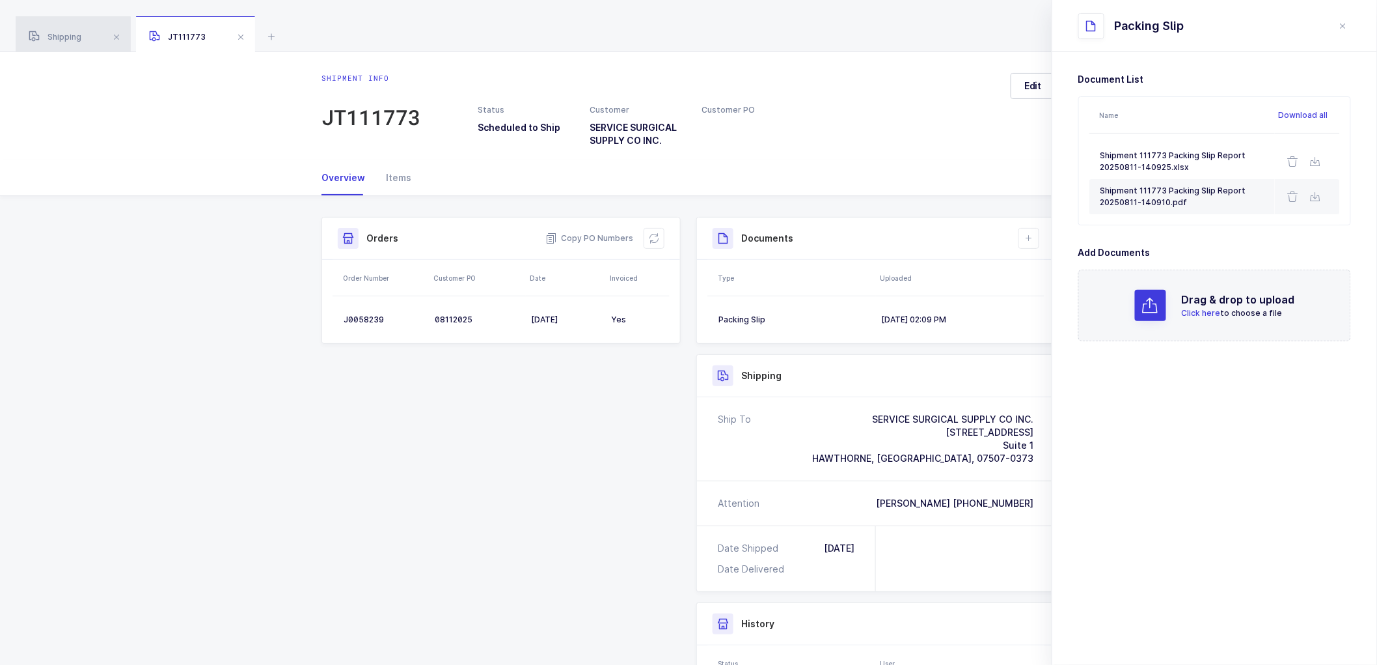
click at [85, 36] on div "Shipping" at bounding box center [73, 34] width 115 height 36
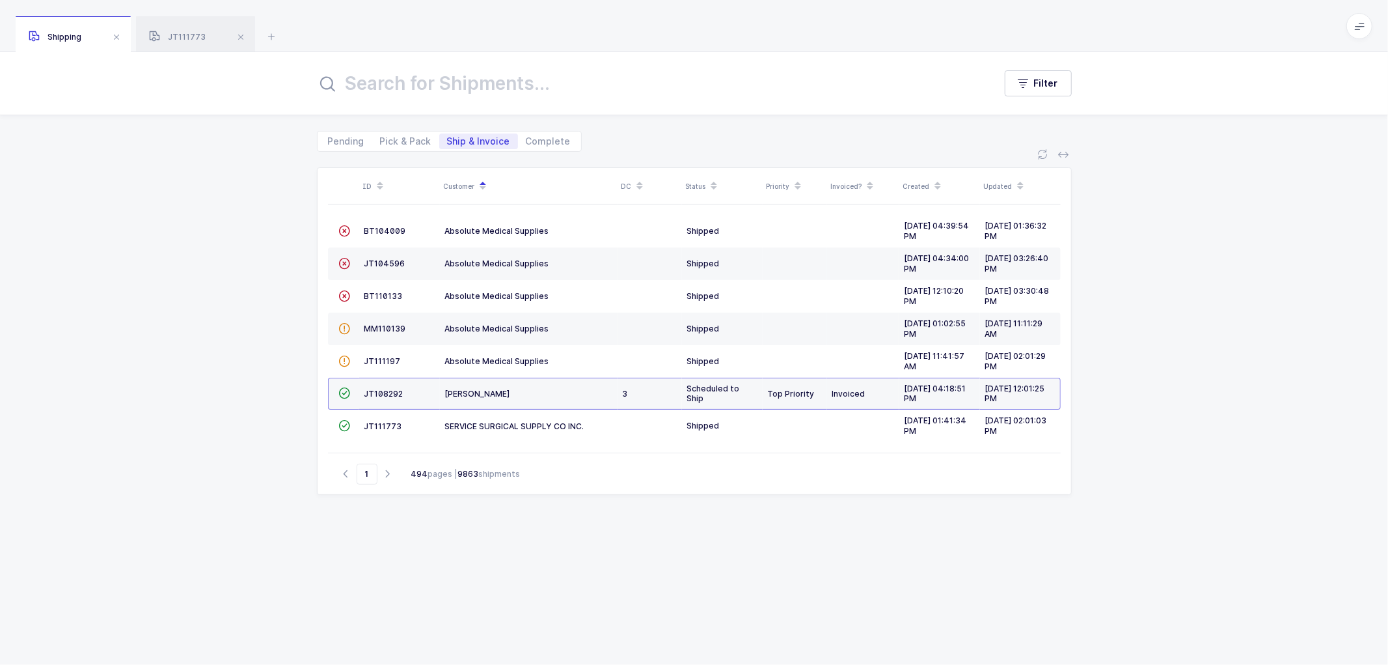
click at [625, 523] on div "ID Customer DC Status Priority Invoiced? Created Updated  BT104009 Absolute Me…" at bounding box center [694, 400] width 755 height 466
click at [398, 137] on span "Pick & Pack" at bounding box center [405, 141] width 51 height 9
click at [381, 137] on input "Pick & Pack" at bounding box center [376, 137] width 8 height 8
radio input "true"
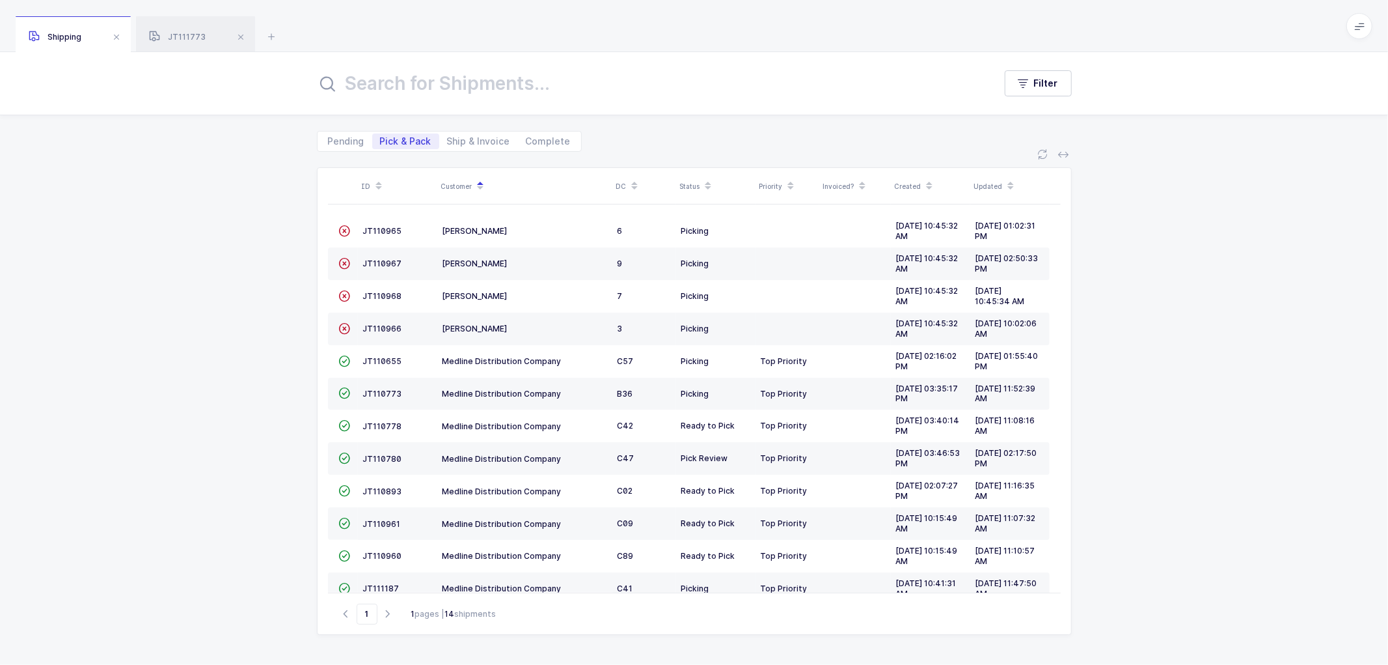
drag, startPoint x: 249, startPoint y: 262, endPoint x: 242, endPoint y: 102, distance: 160.3
click at [250, 261] on div "ID Customer DC Status Priority Invoiced? Created Updated  JT110965 [PERSON_NAM…" at bounding box center [694, 408] width 1388 height 513
click at [484, 142] on span "Ship & Invoice" at bounding box center [478, 141] width 63 height 9
click at [448, 142] on input "Ship & Invoice" at bounding box center [443, 137] width 8 height 8
radio input "true"
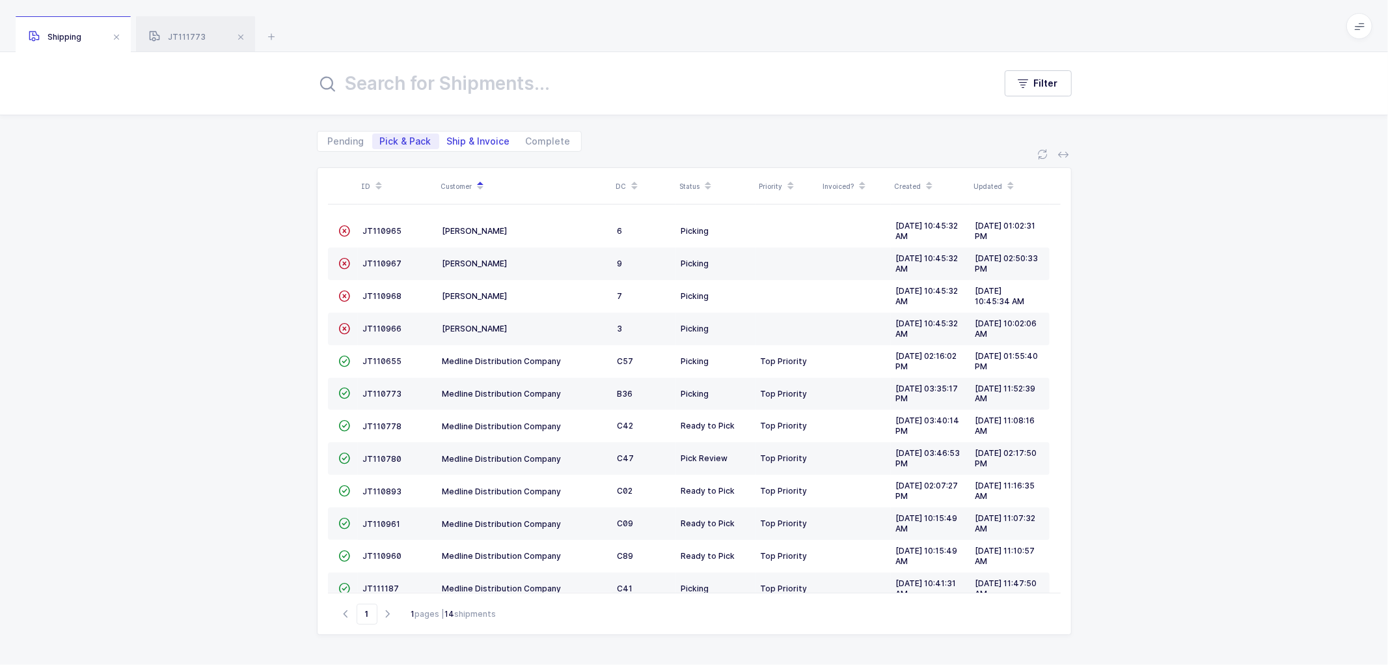
radio input "false"
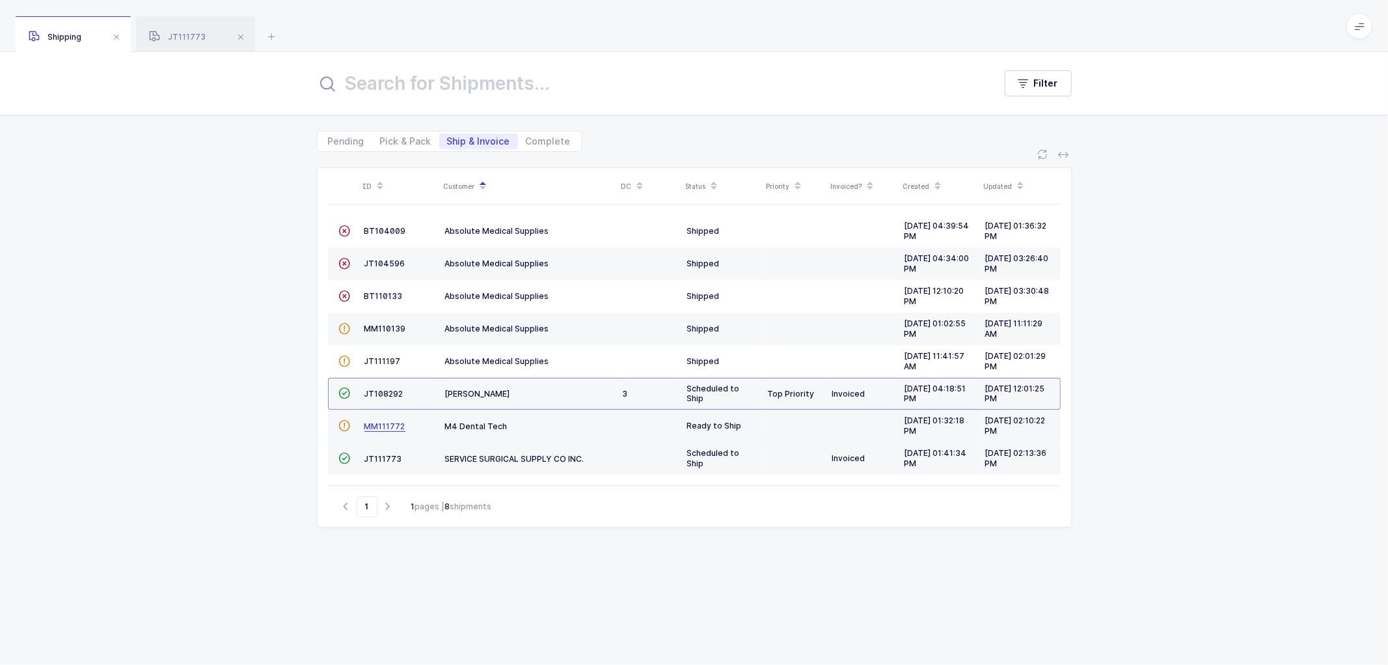
click at [374, 426] on span "MM111772" at bounding box center [384, 426] width 41 height 10
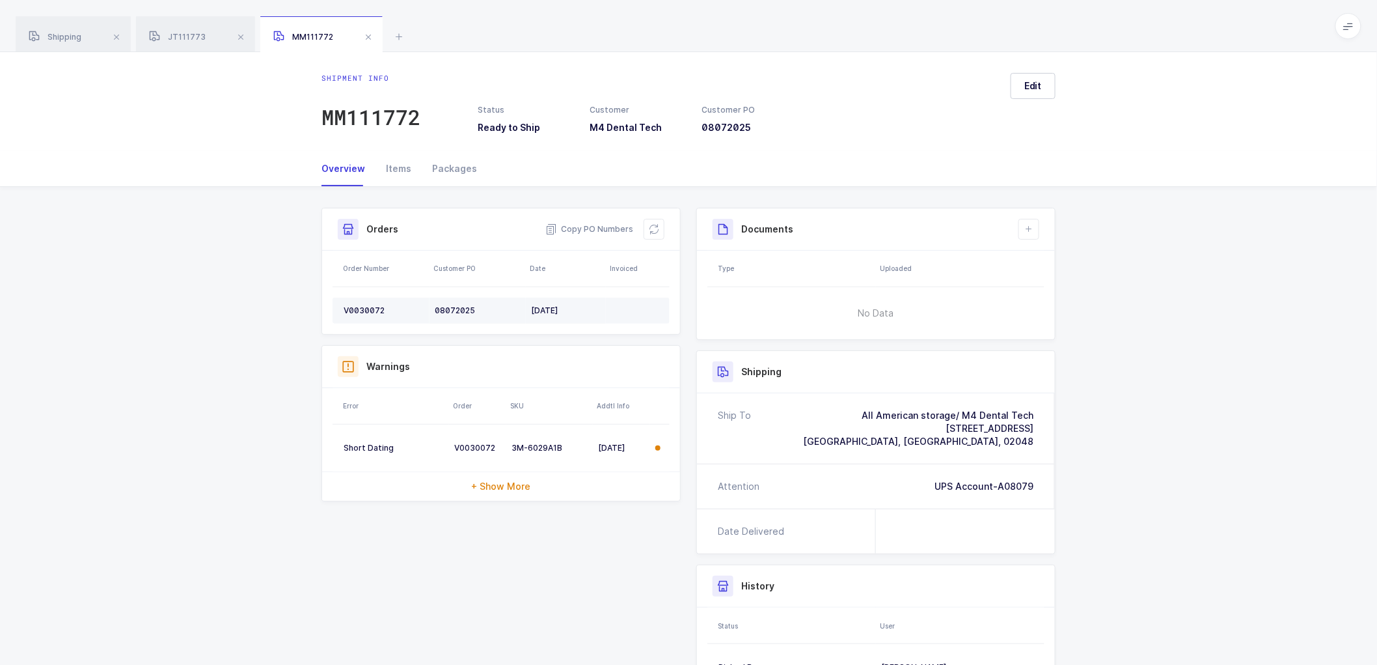
click at [359, 307] on div "V0030072" at bounding box center [384, 310] width 81 height 10
copy div "V0030072"
drag, startPoint x: 587, startPoint y: 228, endPoint x: 564, endPoint y: 213, distance: 27.8
click at [587, 228] on span "Copy PO Numbers" at bounding box center [589, 229] width 88 height 13
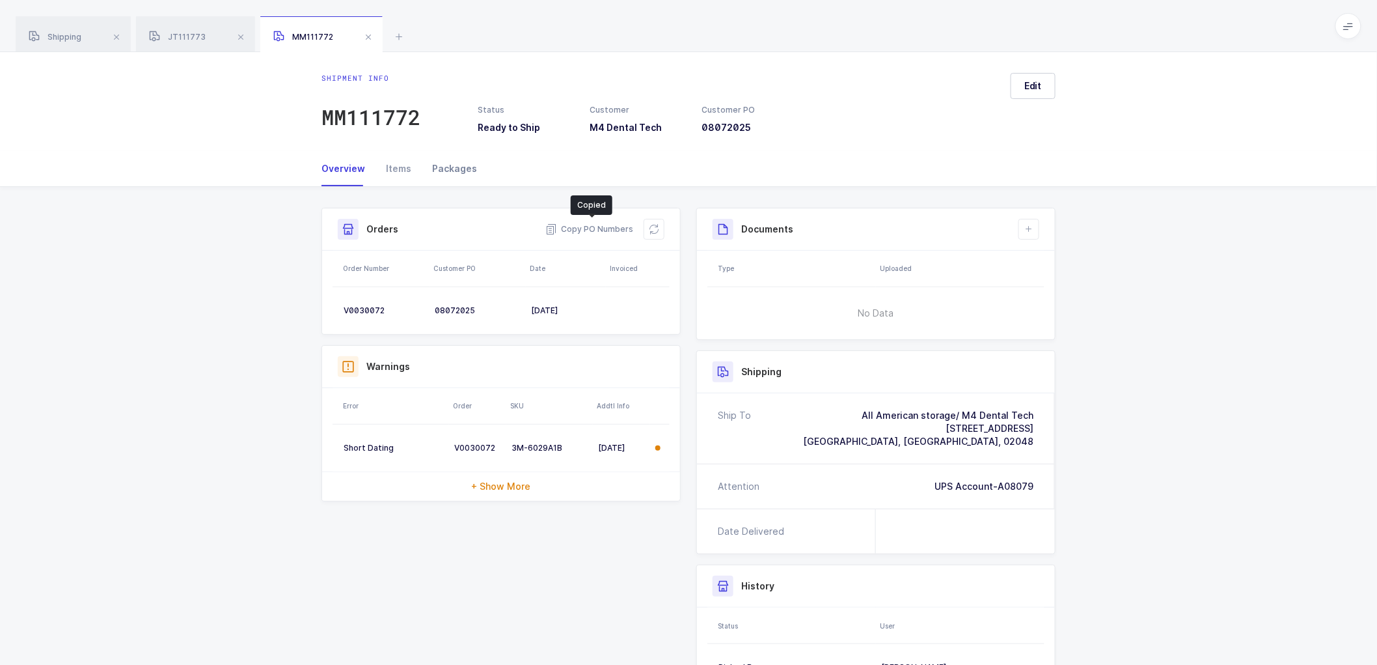
click at [450, 165] on div "Packages" at bounding box center [449, 168] width 55 height 35
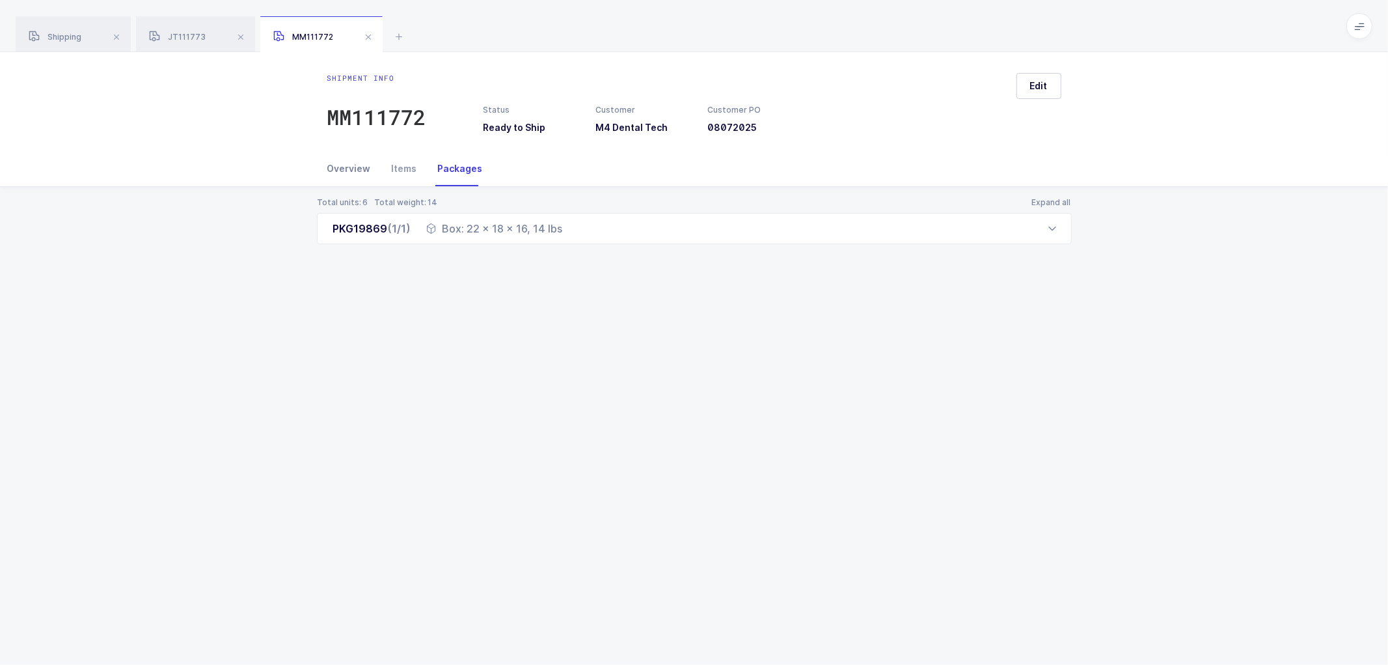
drag, startPoint x: 340, startPoint y: 163, endPoint x: 346, endPoint y: 159, distance: 6.7
click at [340, 161] on div "Overview" at bounding box center [354, 168] width 54 height 35
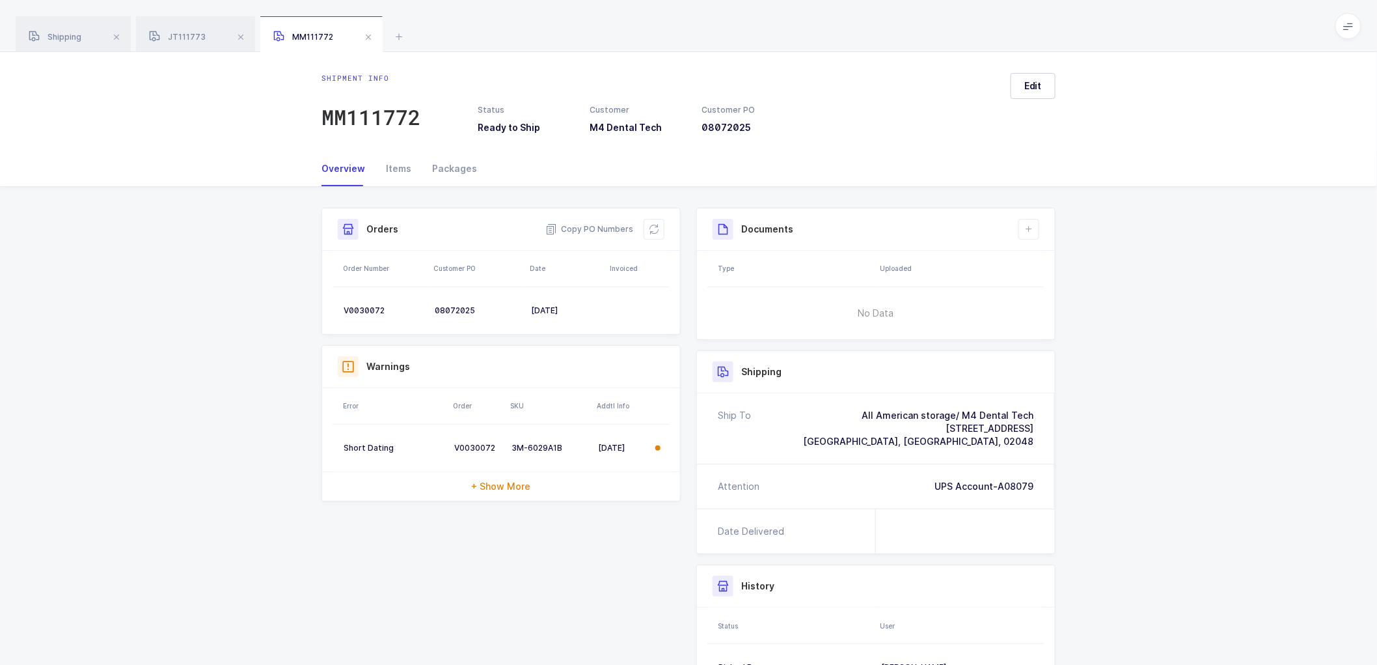
click at [1199, 284] on div "Shipment Info Shipment Number MM111772 Status Ready to Ship Customer M4 Dental …" at bounding box center [688, 501] width 1377 height 628
drag, startPoint x: 653, startPoint y: 230, endPoint x: 742, endPoint y: 190, distance: 97.0
click at [653, 229] on icon at bounding box center [654, 229] width 10 height 10
click at [1024, 76] on button "Edit" at bounding box center [1033, 86] width 45 height 26
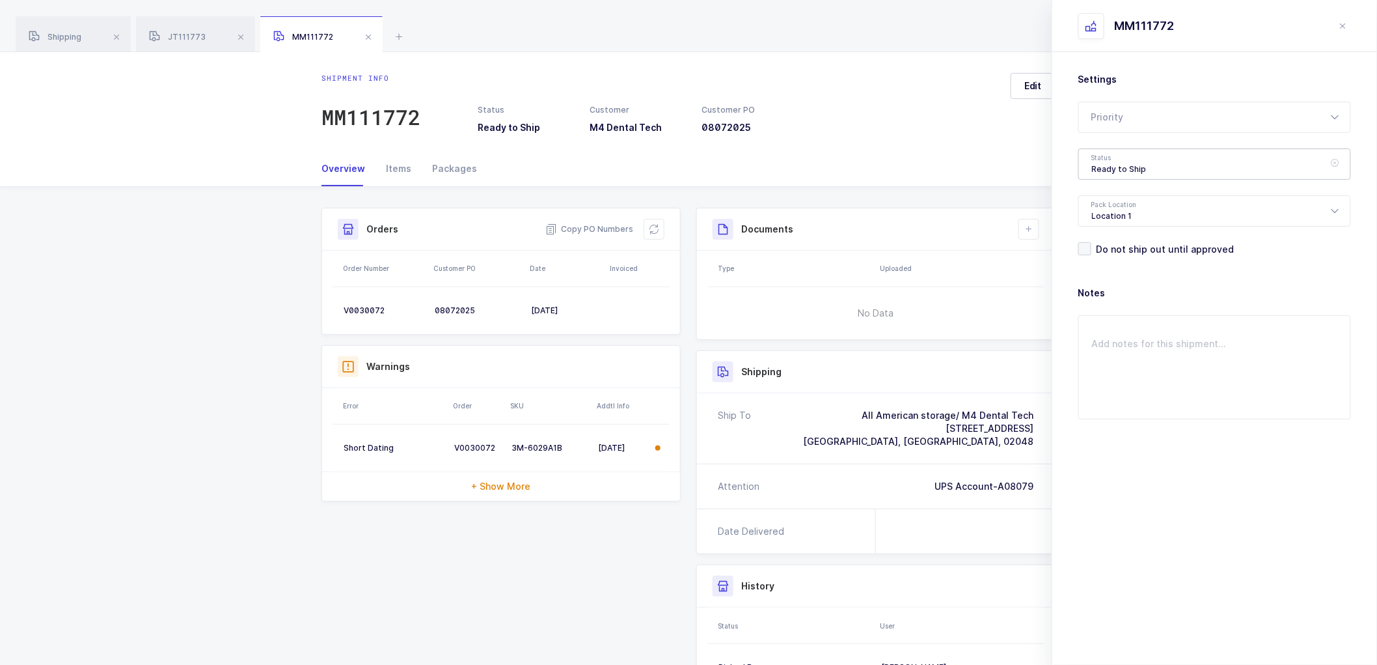
click at [1104, 152] on div "Ready to Ship" at bounding box center [1214, 163] width 273 height 31
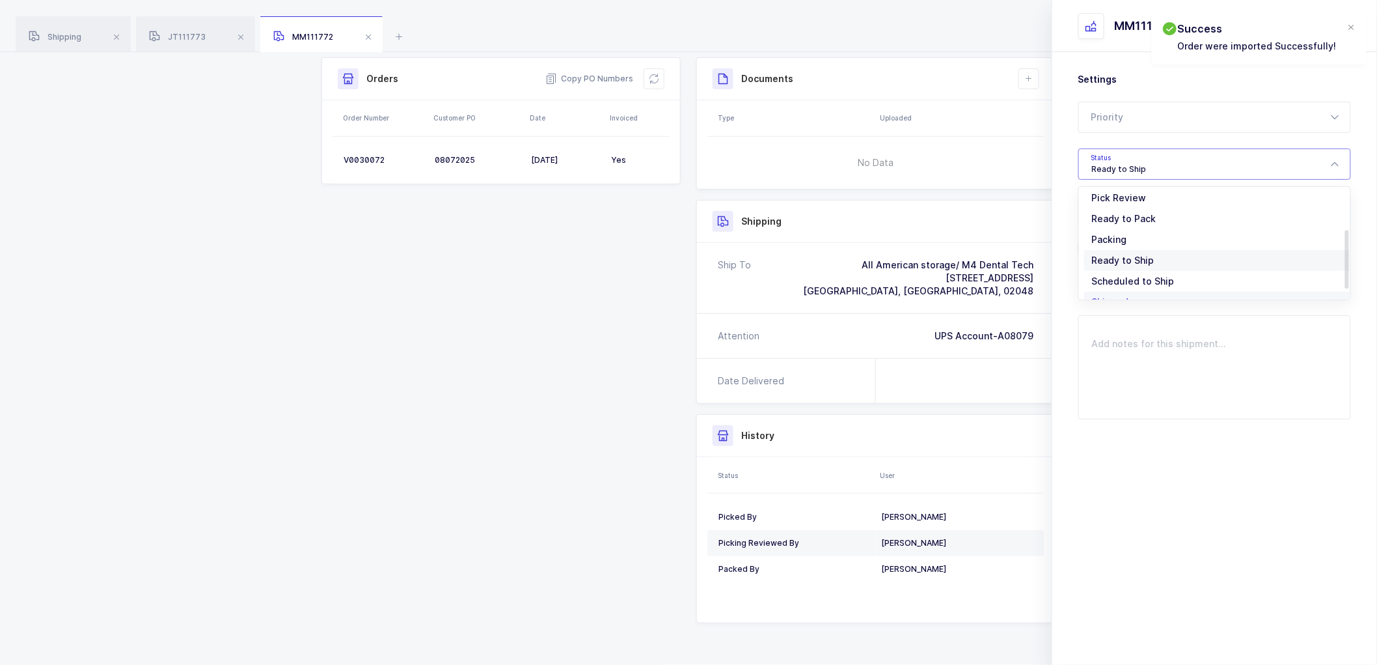
scroll to position [107, 0]
click at [1113, 258] on span "Shipped" at bounding box center [1110, 263] width 37 height 11
type input "Shipped"
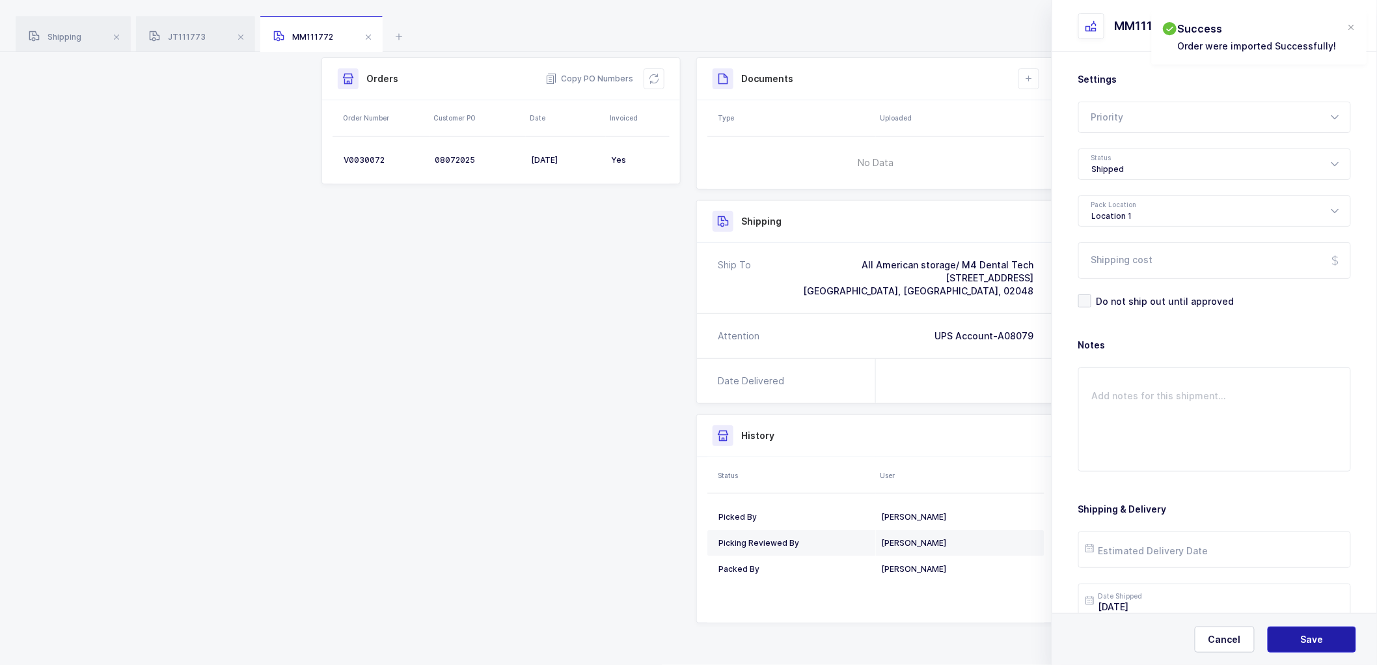
click at [1290, 638] on button "Save" at bounding box center [1312, 639] width 89 height 26
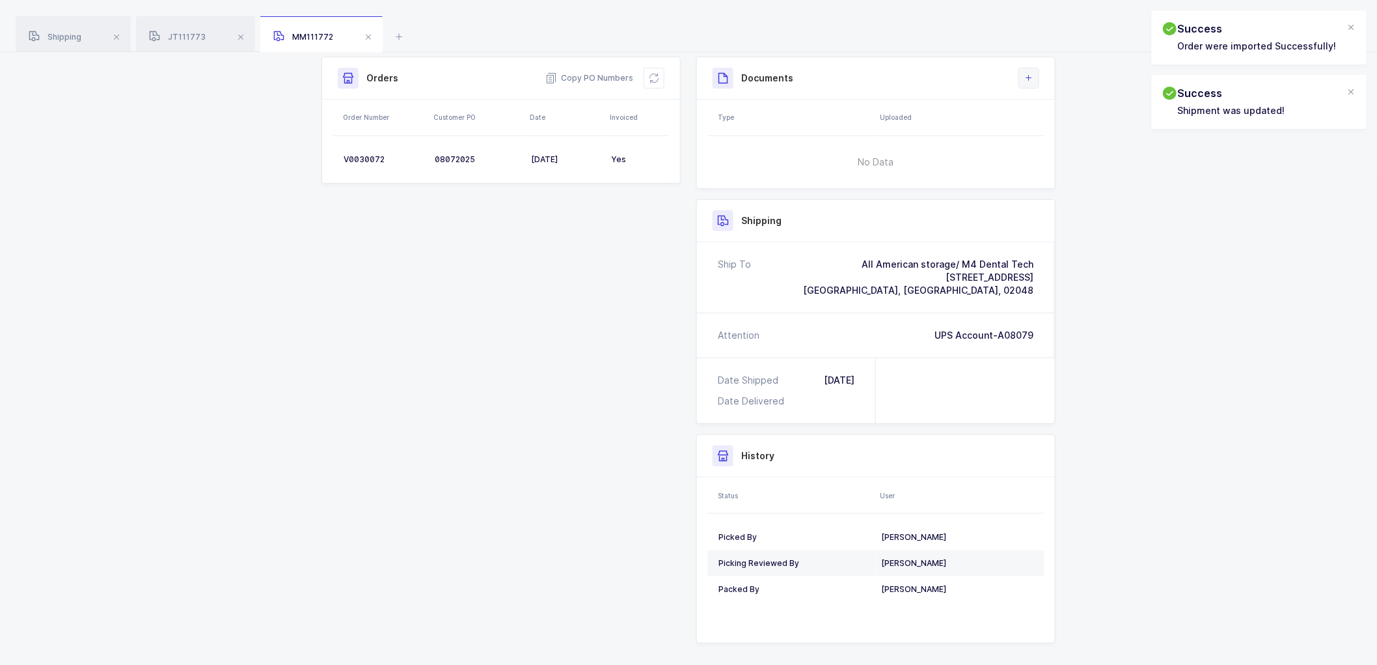
click at [1037, 82] on button at bounding box center [1029, 78] width 21 height 21
click at [1086, 135] on li "Upload Document" at bounding box center [1072, 136] width 97 height 21
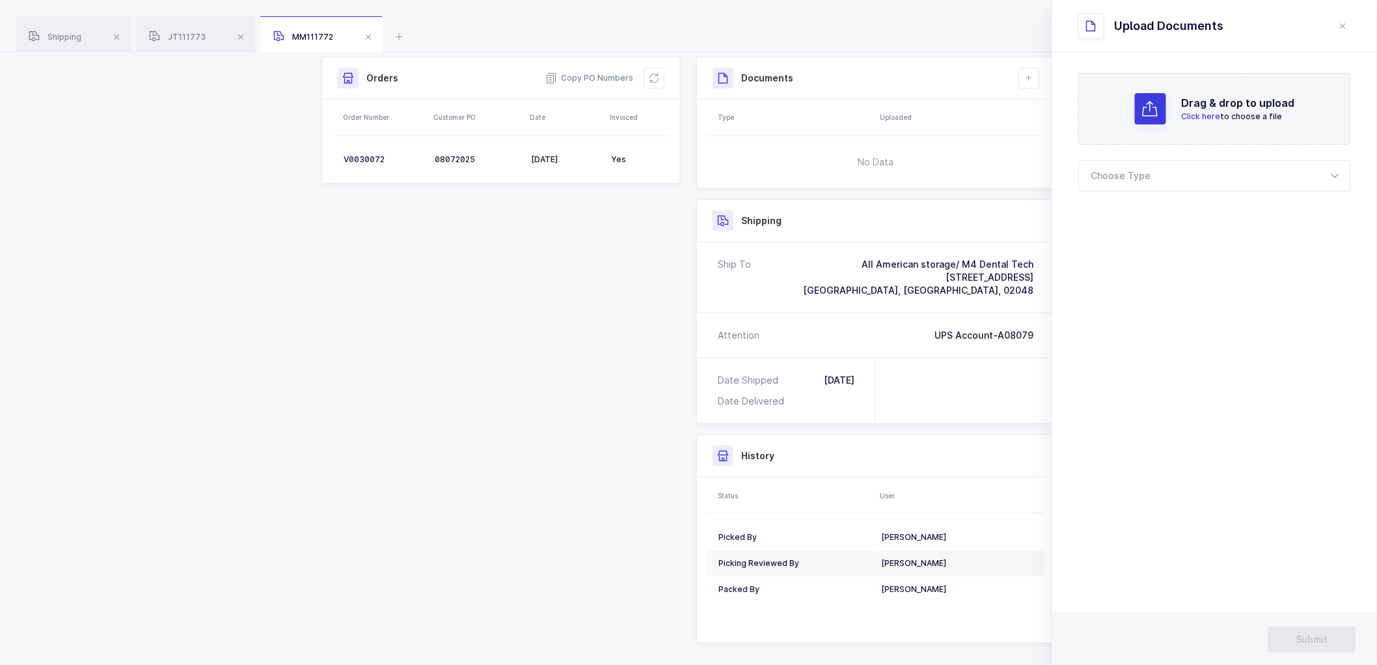
drag, startPoint x: 1341, startPoint y: 21, endPoint x: 1164, endPoint y: 85, distance: 188.2
click at [1338, 23] on icon "close drawer" at bounding box center [1343, 26] width 10 height 10
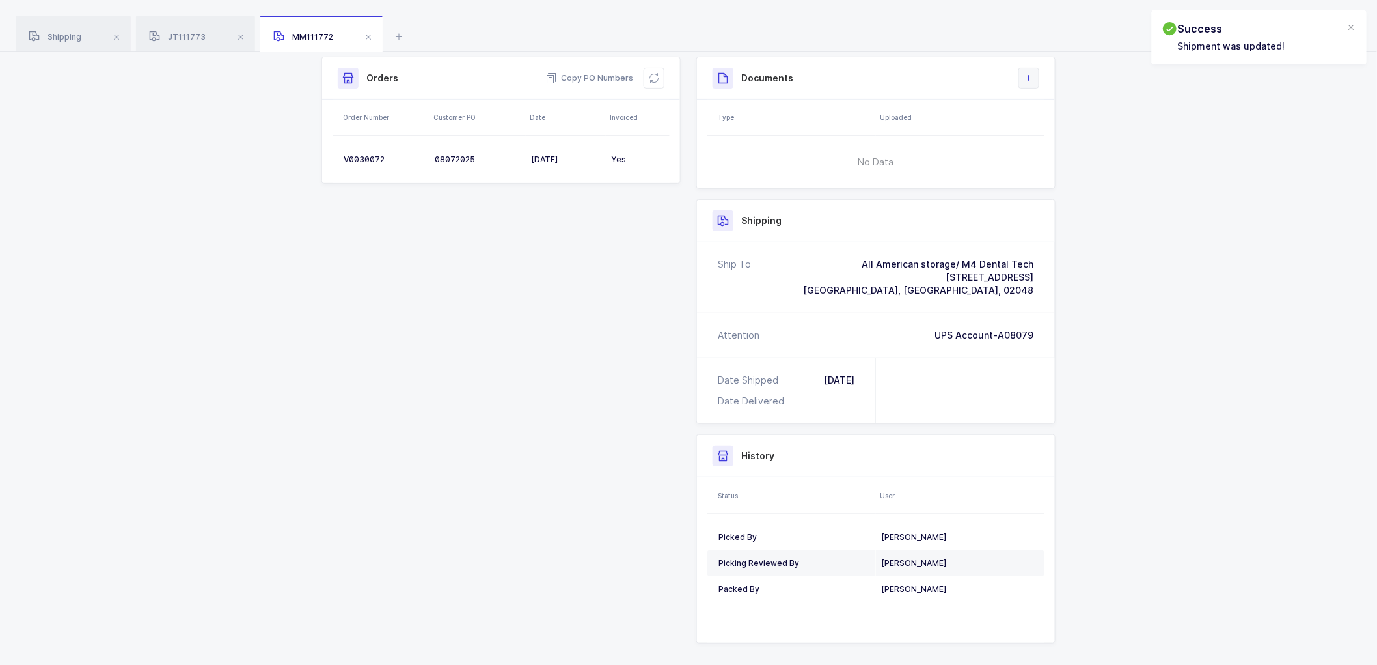
drag, startPoint x: 1034, startPoint y: 62, endPoint x: 1028, endPoint y: 72, distance: 11.1
click at [1028, 68] on div "Documents" at bounding box center [876, 78] width 358 height 42
click at [1031, 75] on icon at bounding box center [1029, 78] width 10 height 10
click at [1063, 114] on li "Create Document" at bounding box center [1072, 115] width 97 height 21
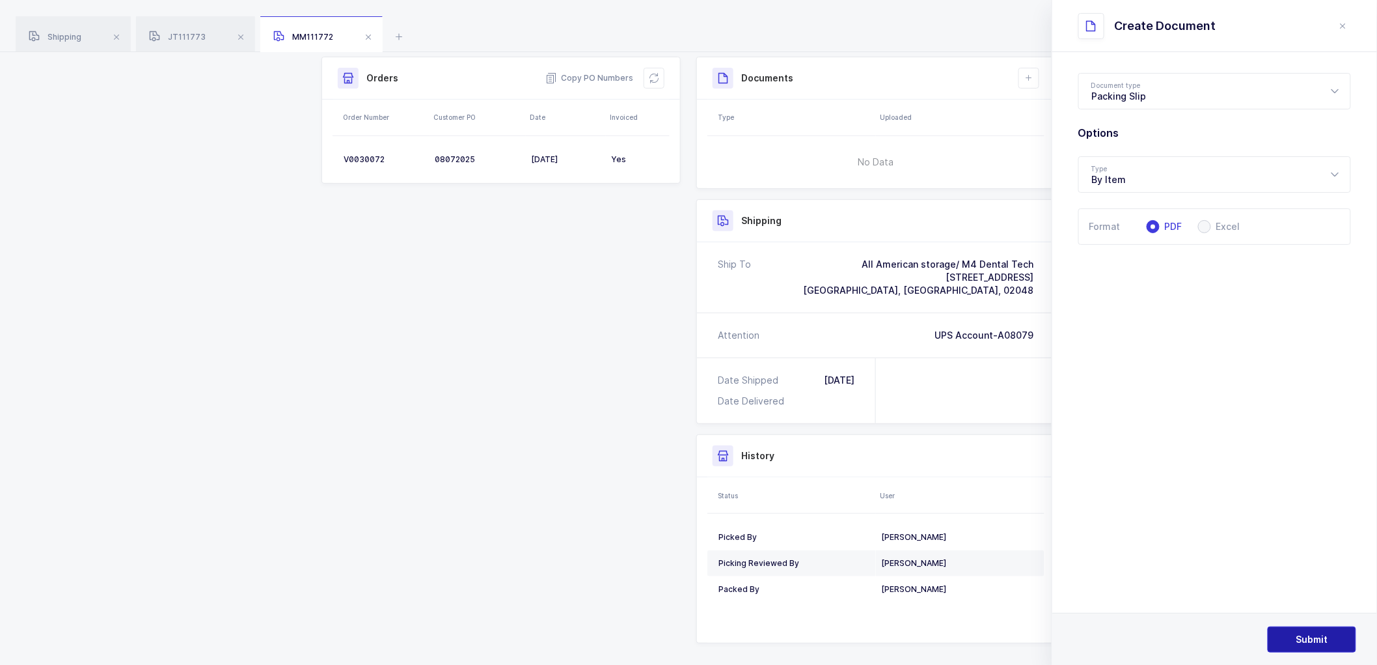
click at [1317, 637] on span "Submit" at bounding box center [1313, 639] width 32 height 13
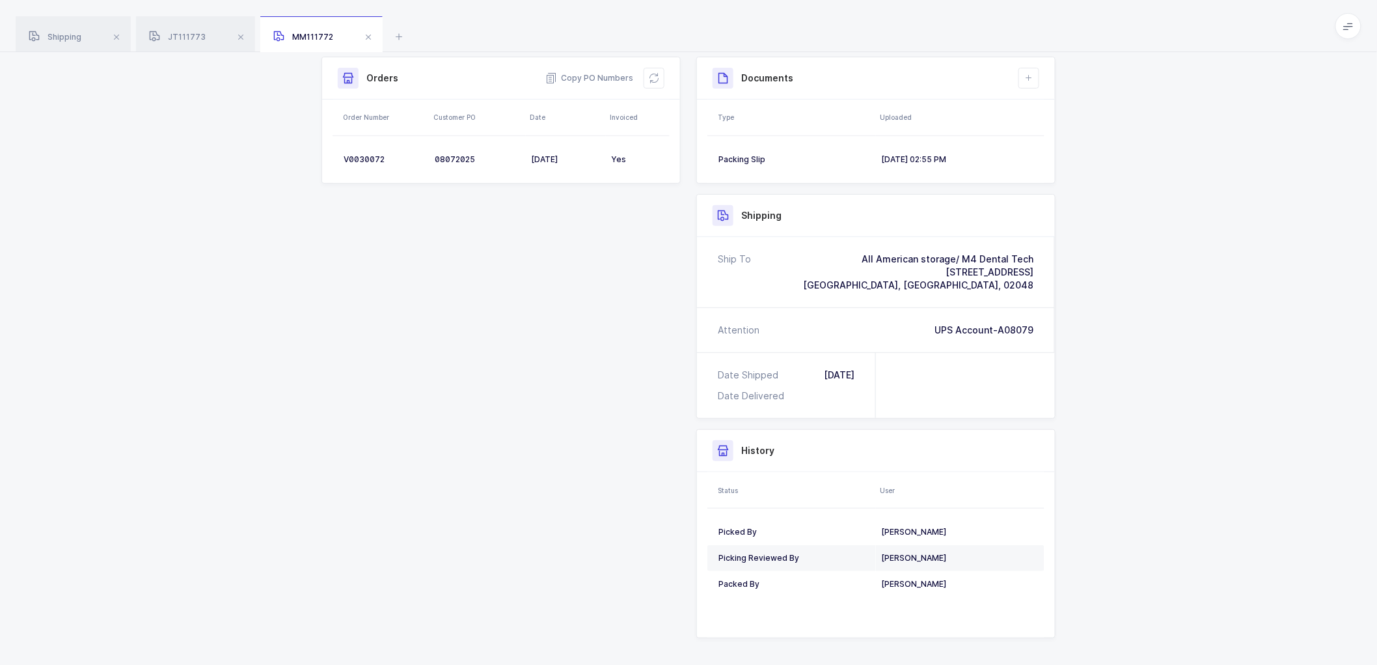
drag, startPoint x: 1317, startPoint y: 624, endPoint x: 1280, endPoint y: 205, distance: 420.1
click at [1270, 219] on div "Shipment Info Shipment Number MM111772 Status Shipped Customer M4 Dental Tech C…" at bounding box center [688, 358] width 1377 height 644
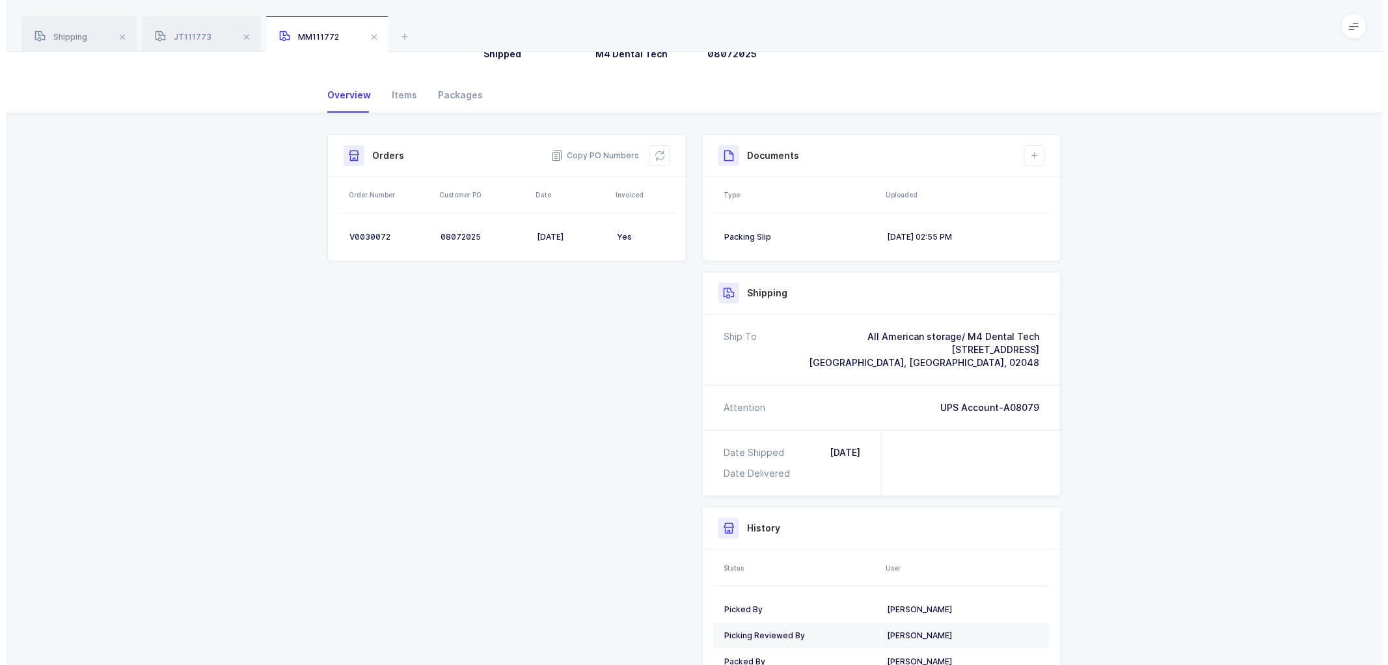
scroll to position [0, 0]
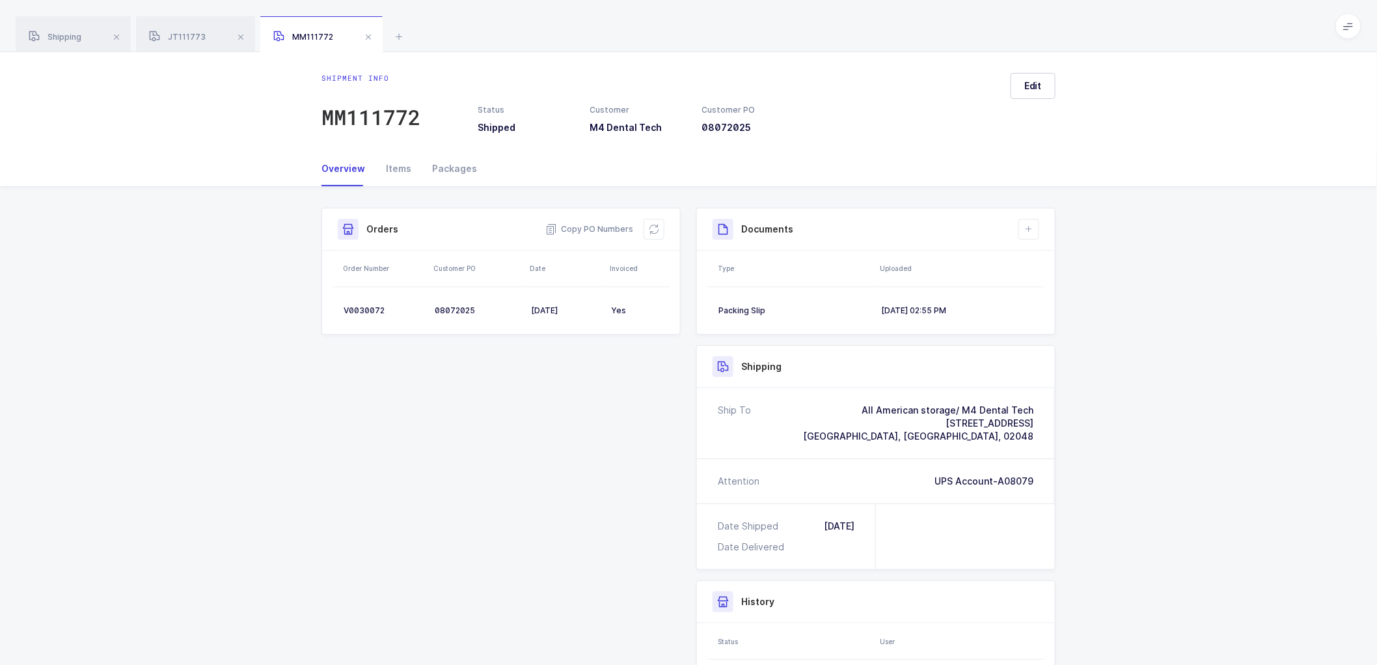
drag, startPoint x: 176, startPoint y: 25, endPoint x: 500, endPoint y: 21, distance: 324.2
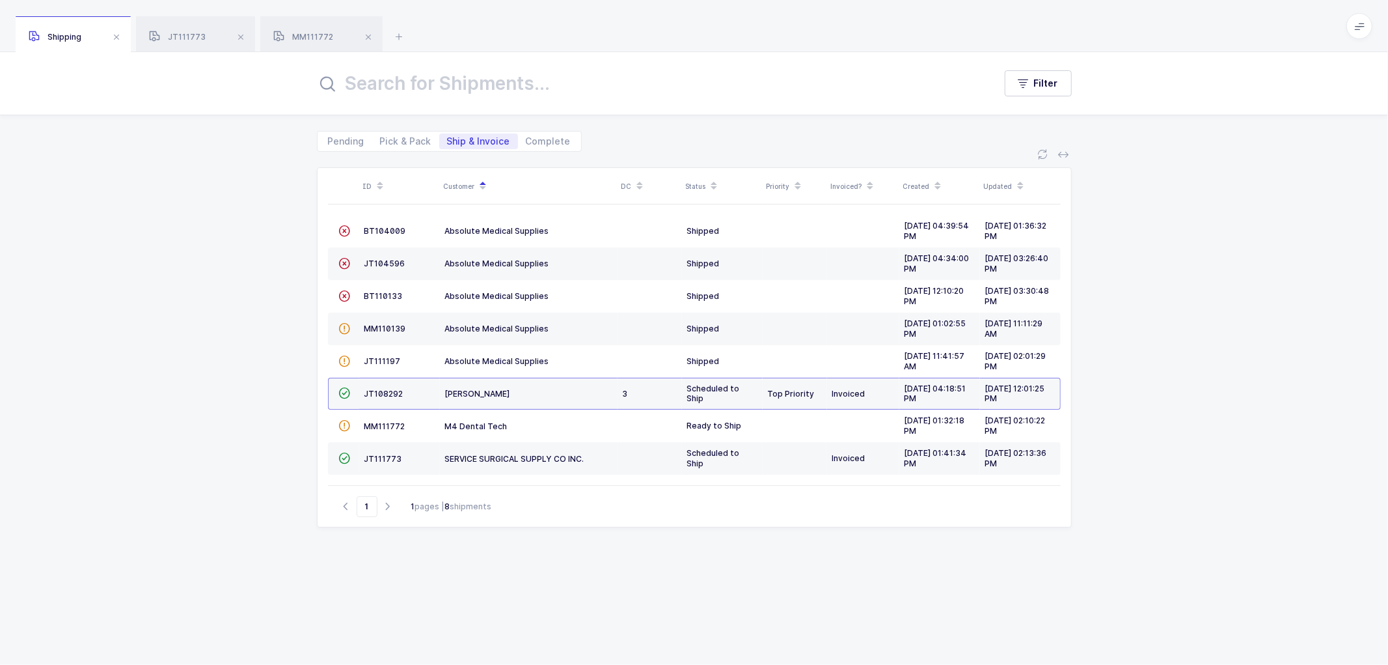
click at [287, 414] on div "ID Customer DC Status Priority Invoiced? Created Updated  BT104009 Absolute Me…" at bounding box center [694, 408] width 1388 height 513
click at [323, 34] on span "MM111772" at bounding box center [303, 37] width 60 height 10
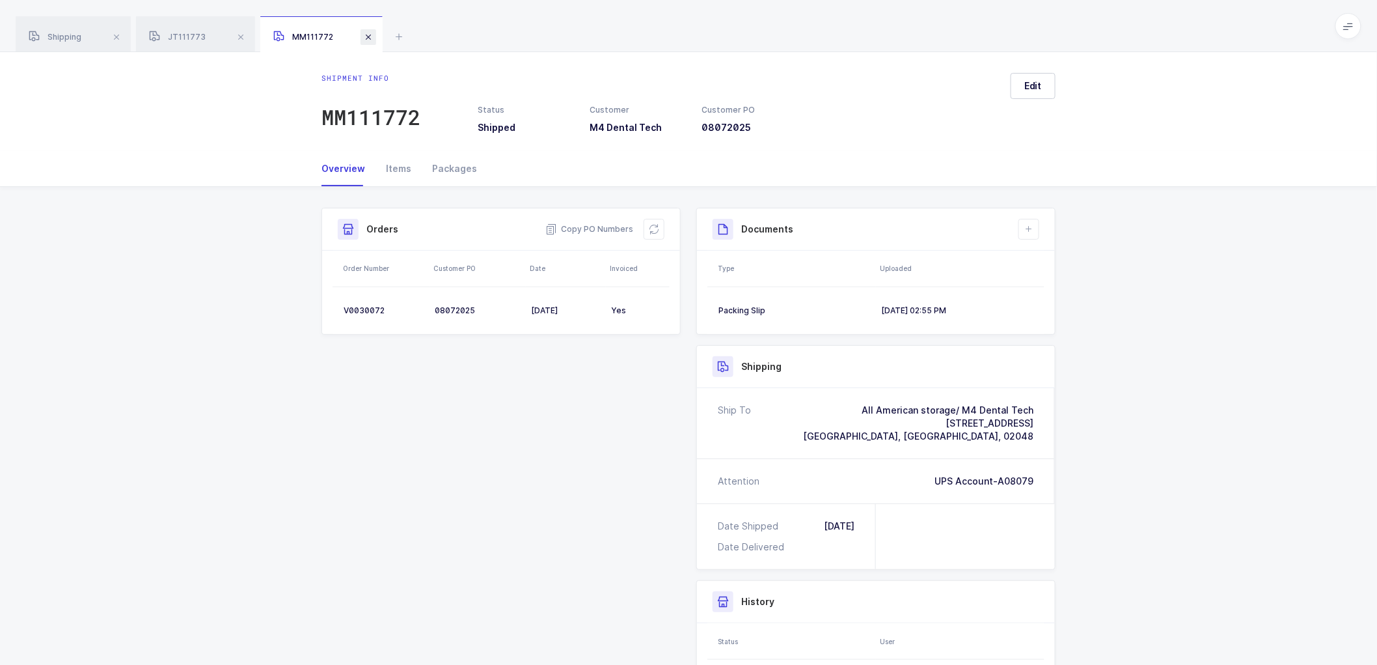
click at [367, 36] on span at bounding box center [369, 37] width 16 height 16
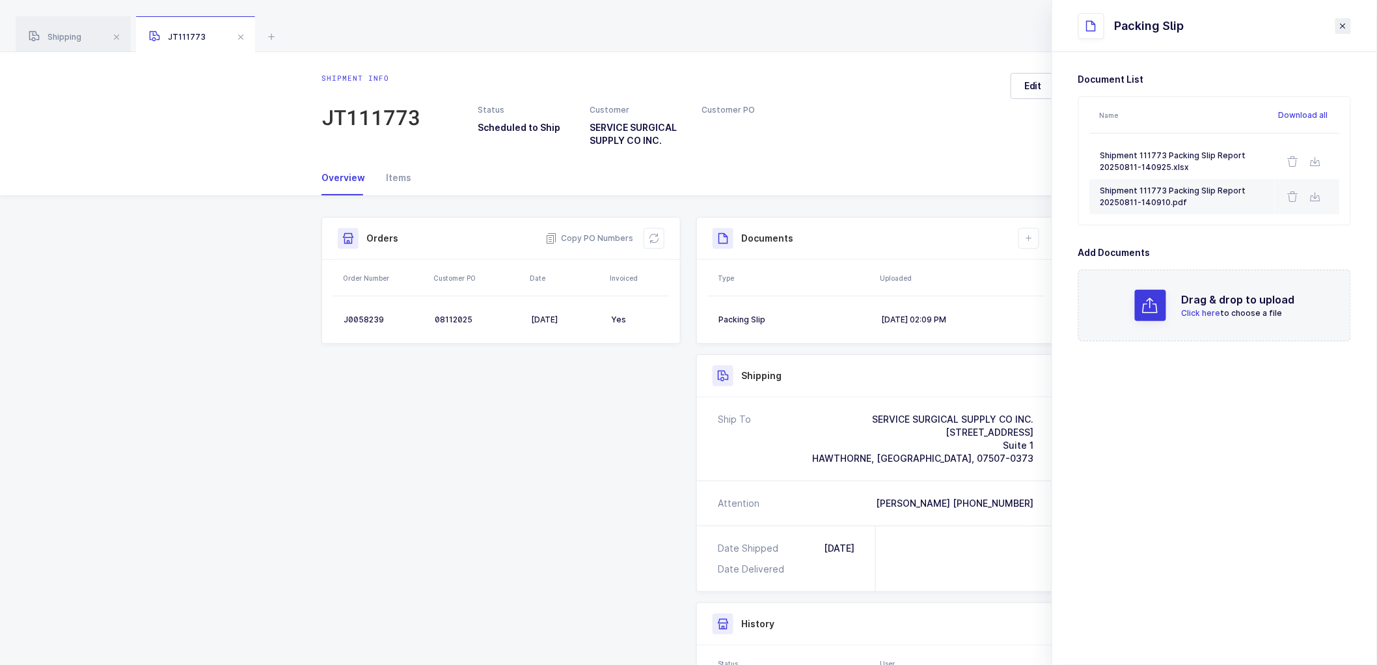
click at [1345, 23] on icon "close drawer" at bounding box center [1343, 26] width 10 height 10
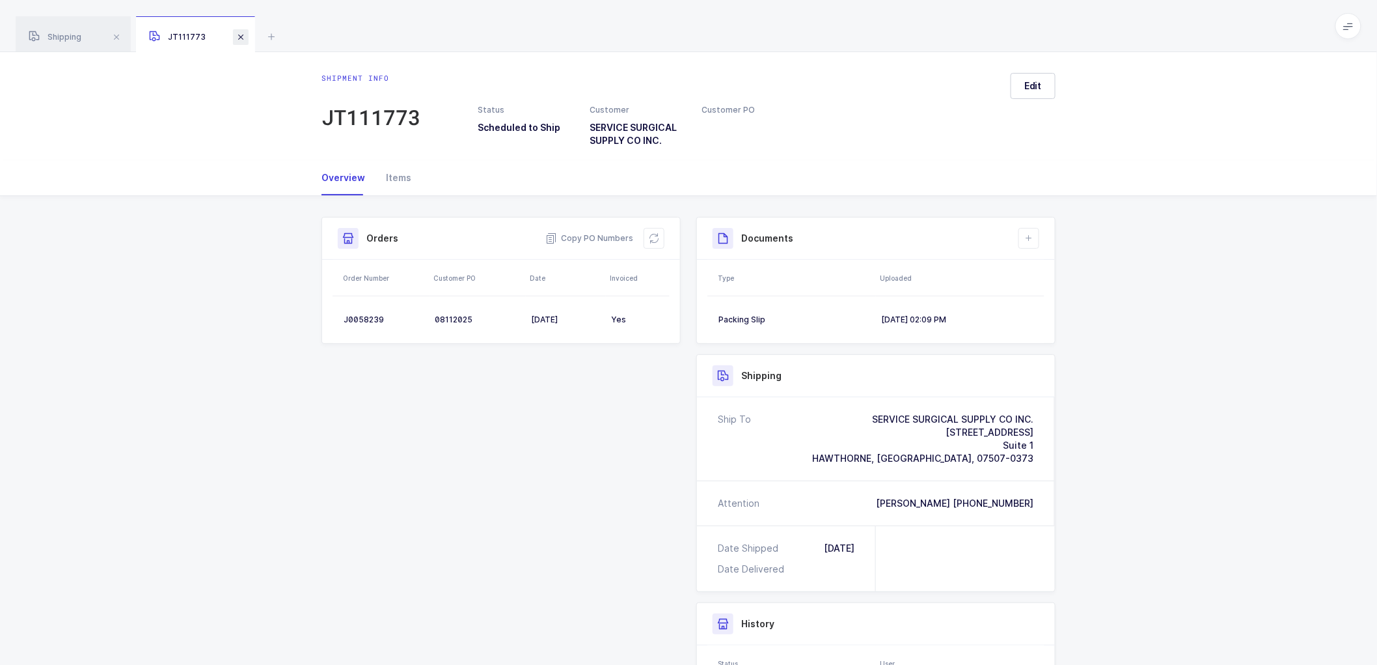
click at [242, 36] on span at bounding box center [241, 37] width 16 height 16
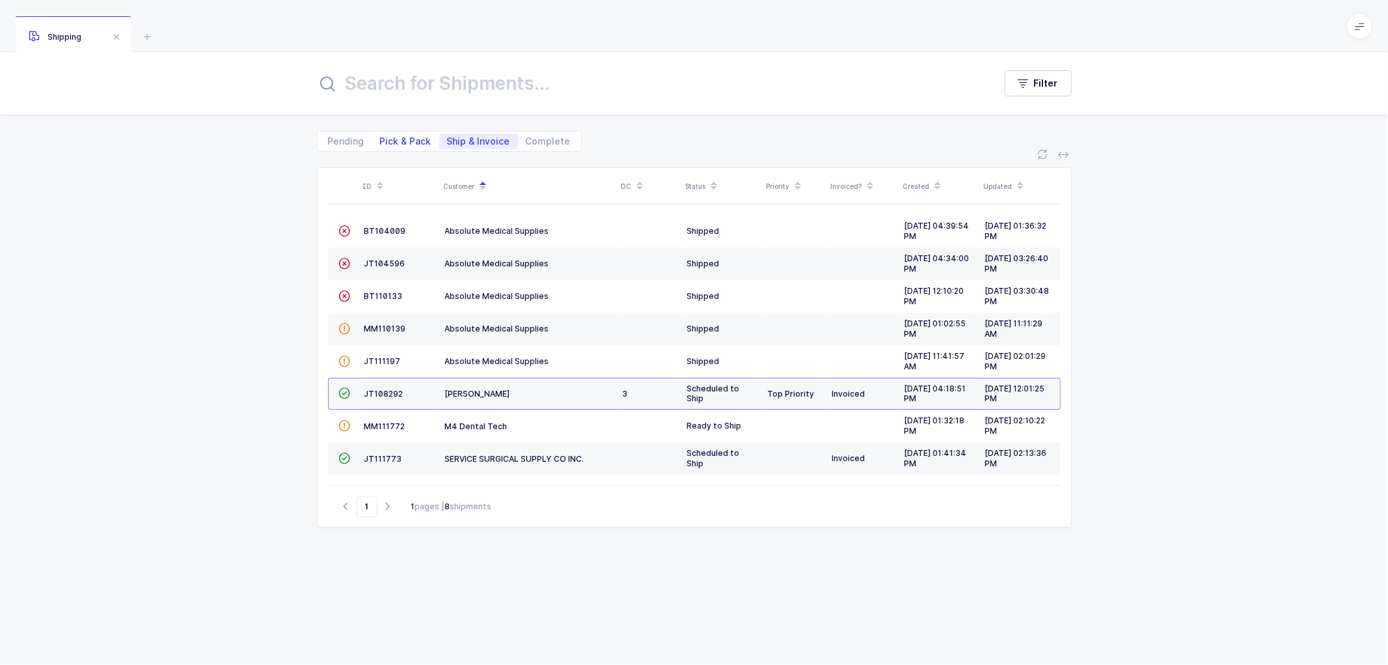
click at [418, 137] on span "Pick & Pack" at bounding box center [405, 141] width 51 height 9
click at [381, 137] on input "Pick & Pack" at bounding box center [376, 137] width 8 height 8
radio input "true"
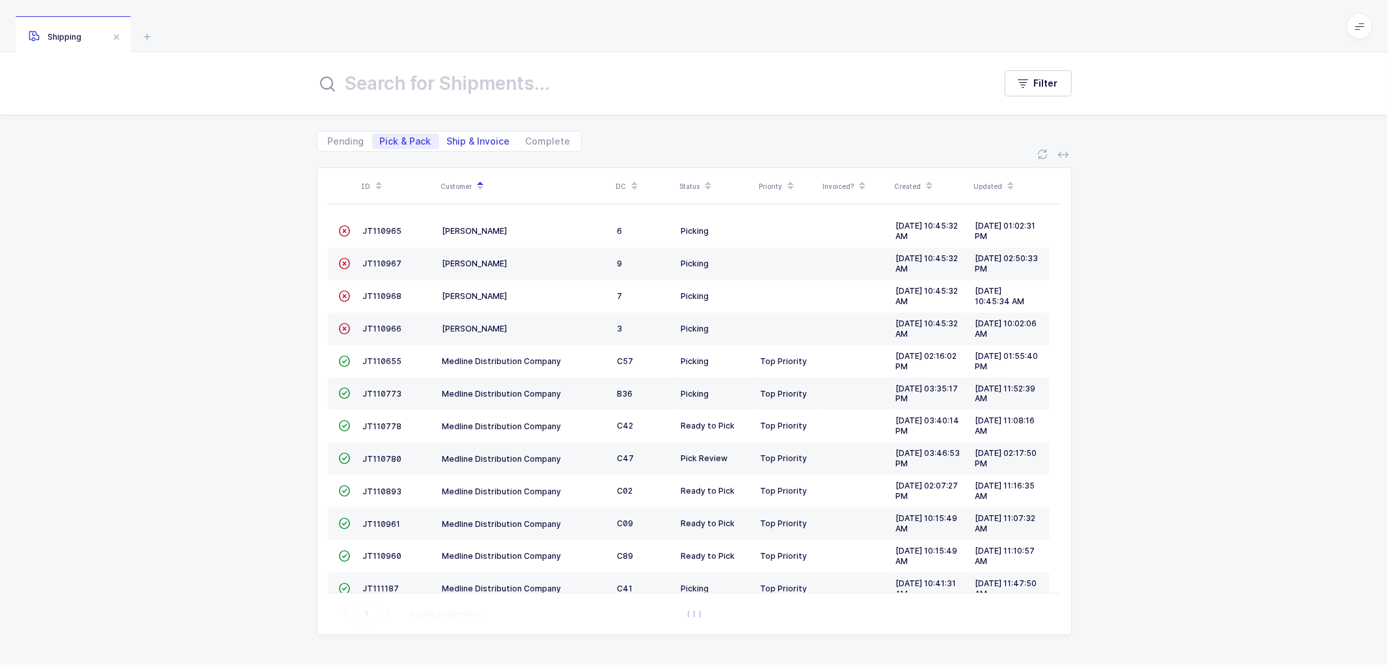
click at [473, 137] on span "Ship & Invoice" at bounding box center [478, 141] width 63 height 9
click at [448, 137] on input "Ship & Invoice" at bounding box center [443, 137] width 8 height 8
radio input "true"
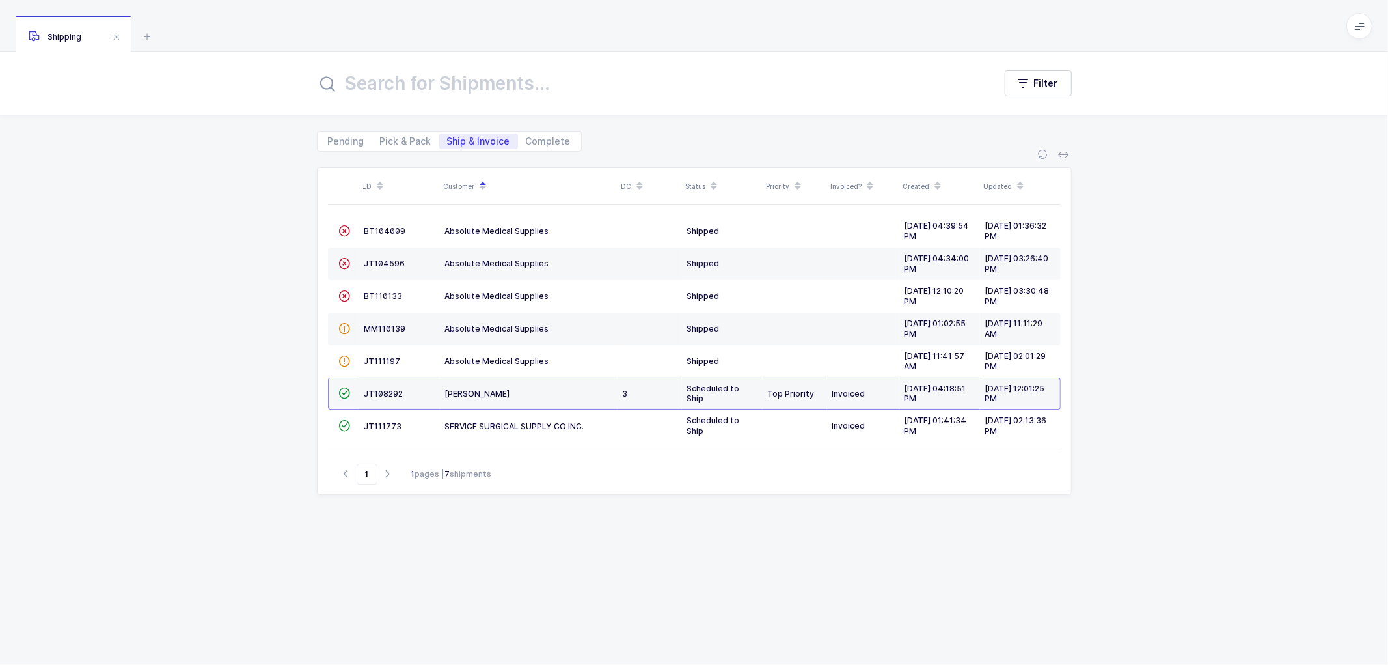
click at [275, 264] on div "ID Customer DC Status Priority Invoiced? Created Updated  BT104009 Absolute Me…" at bounding box center [694, 408] width 1388 height 513
click at [396, 141] on span "Pick & Pack" at bounding box center [405, 141] width 51 height 9
click at [381, 141] on input "Pick & Pack" at bounding box center [376, 137] width 8 height 8
radio input "true"
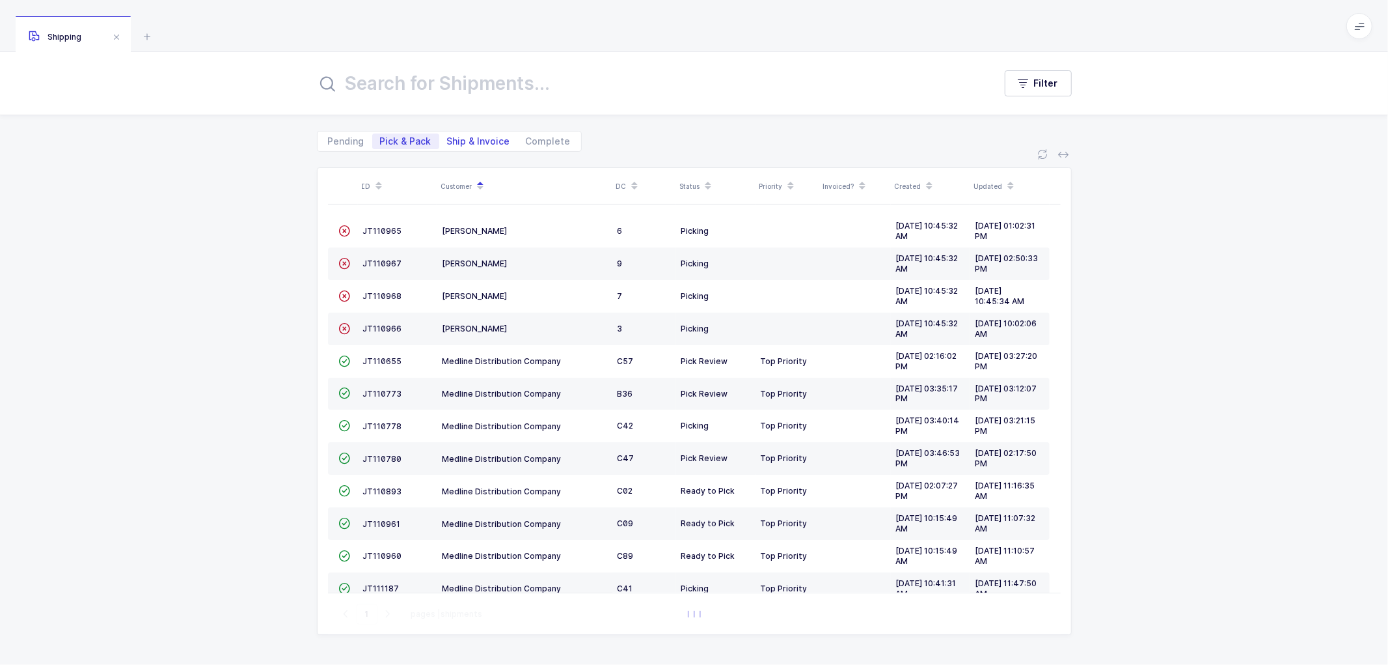
click at [469, 137] on span "Ship & Invoice" at bounding box center [478, 141] width 63 height 9
click at [448, 137] on input "Ship & Invoice" at bounding box center [443, 137] width 8 height 8
radio input "true"
radio input "false"
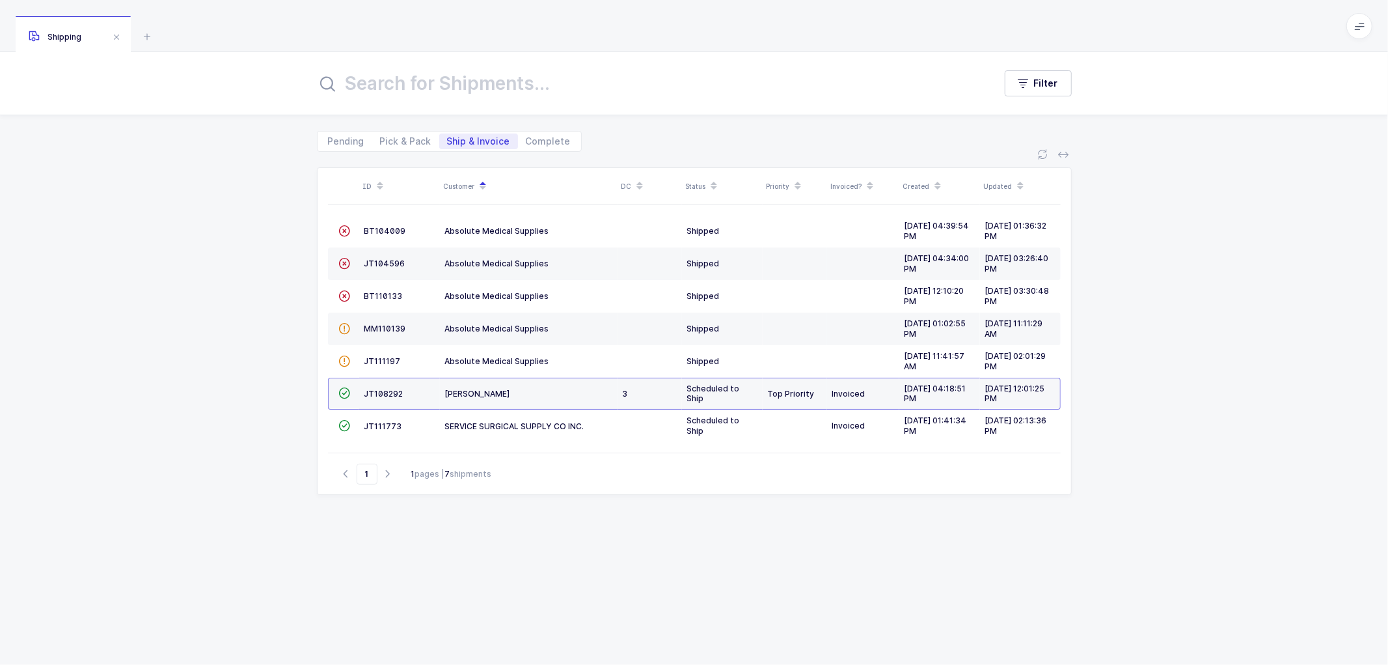
drag, startPoint x: 230, startPoint y: 364, endPoint x: 237, endPoint y: 340, distance: 24.9
click at [230, 364] on div "ID Customer DC Status Priority Invoiced? Created Updated  BT104009 Absolute Me…" at bounding box center [694, 408] width 1388 height 513
drag, startPoint x: 530, startPoint y: 569, endPoint x: 550, endPoint y: 593, distance: 31.4
click at [530, 568] on div "ID Customer DC Status Priority Invoiced? Created Updated  BT104009 Absolute Me…" at bounding box center [694, 400] width 755 height 466
